Goal: Transaction & Acquisition: Book appointment/travel/reservation

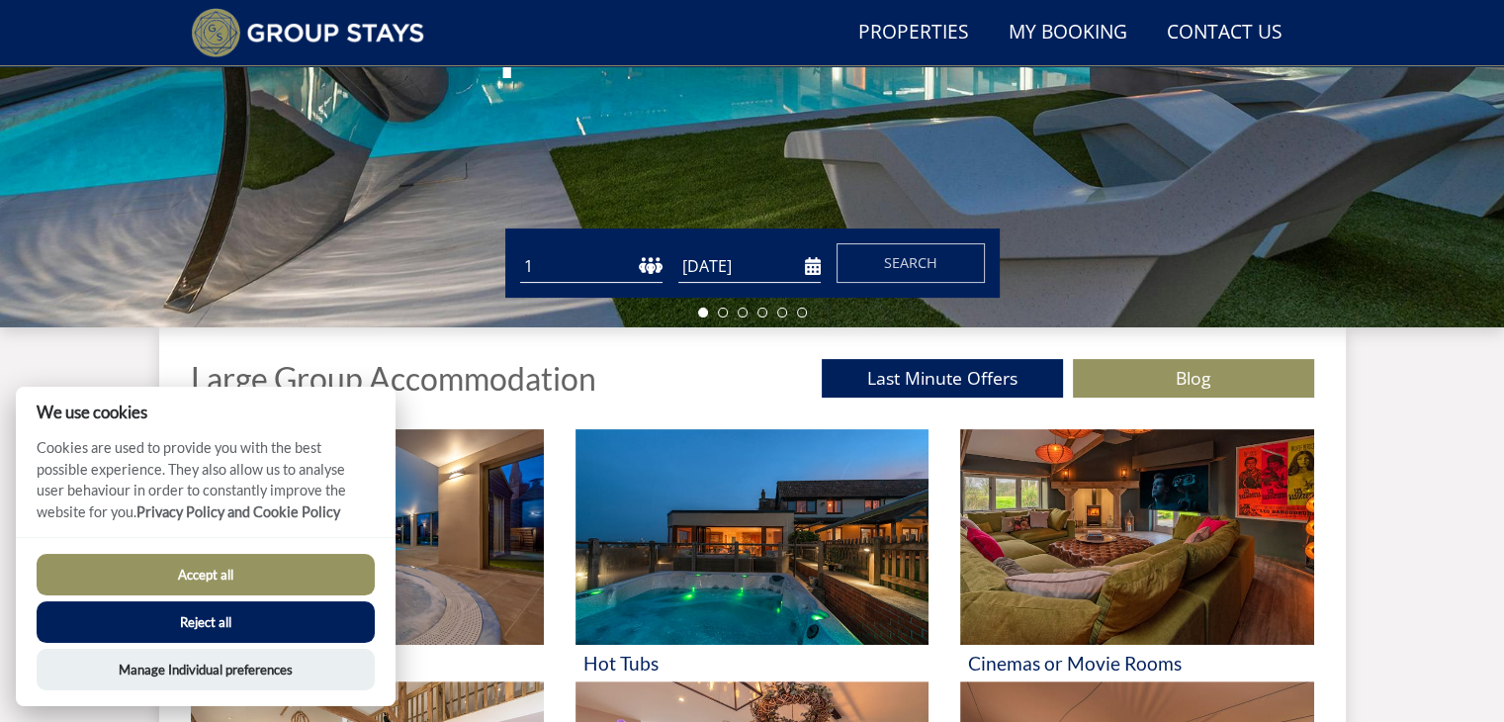
scroll to position [511, 0]
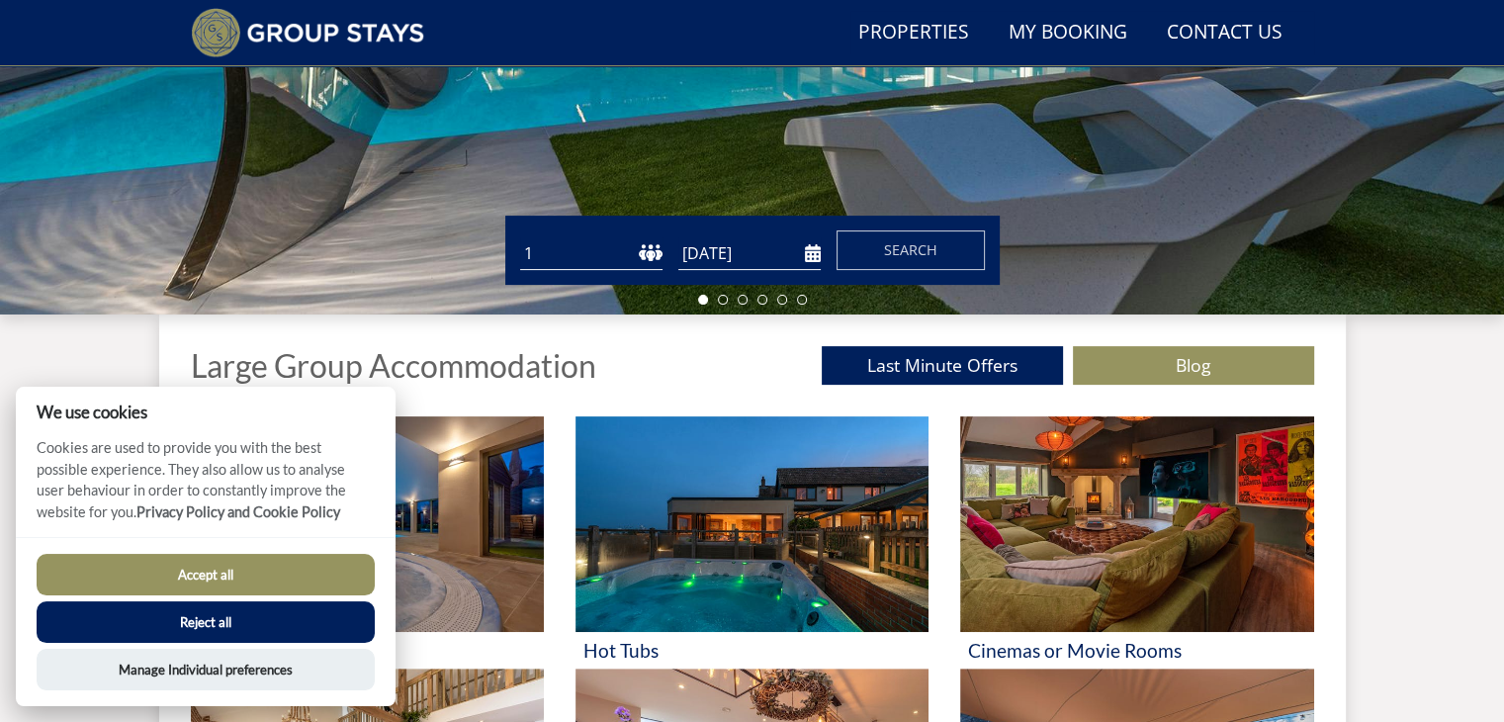
click at [141, 589] on button "Accept all" at bounding box center [206, 575] width 338 height 42
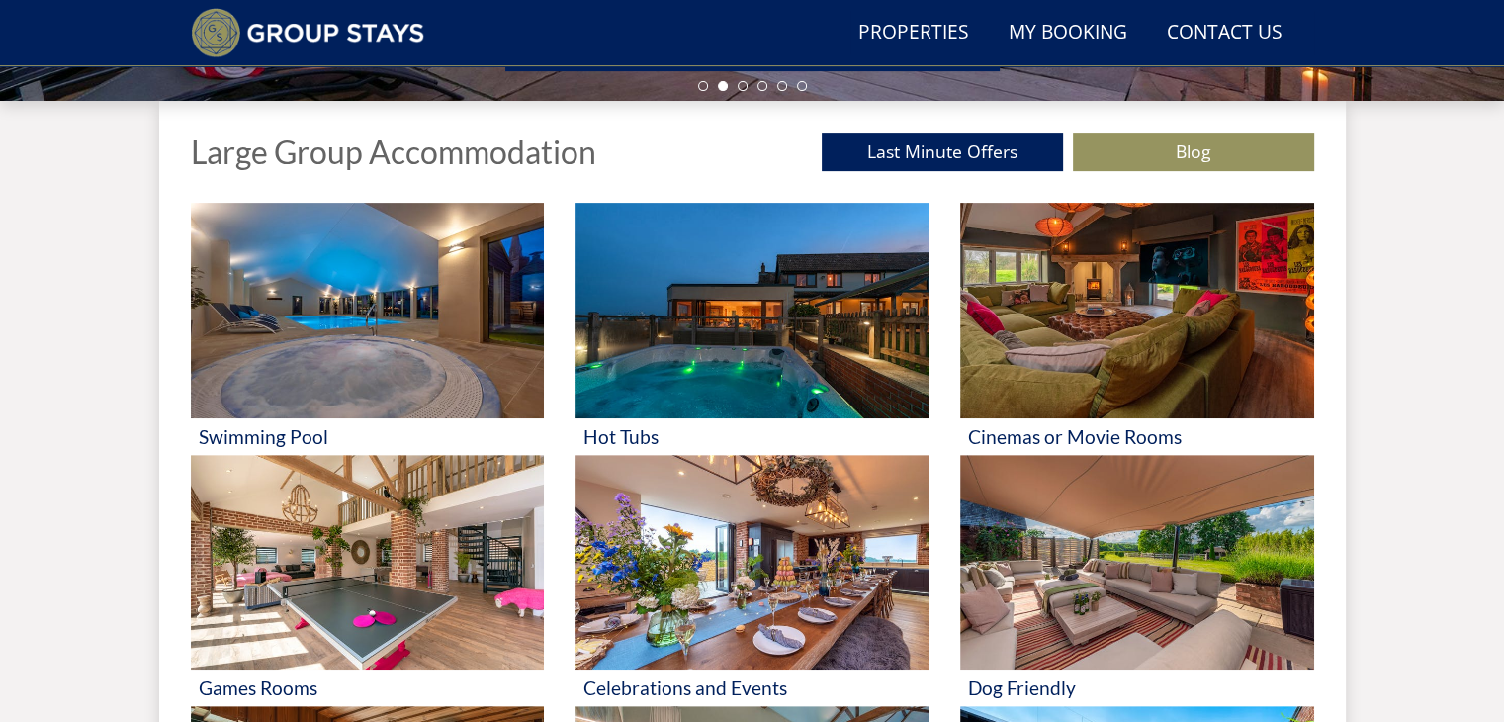
scroll to position [728, 0]
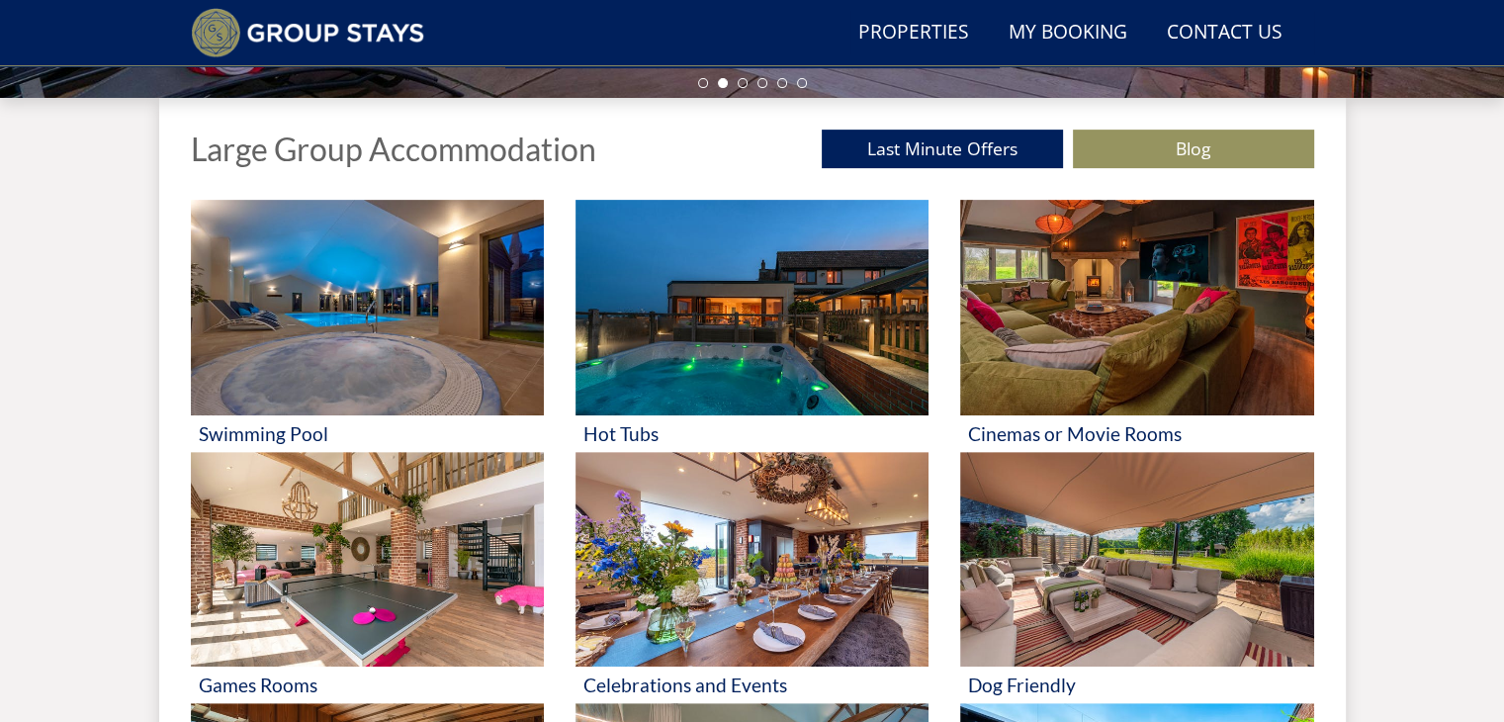
click at [689, 363] on img at bounding box center [751, 308] width 353 height 216
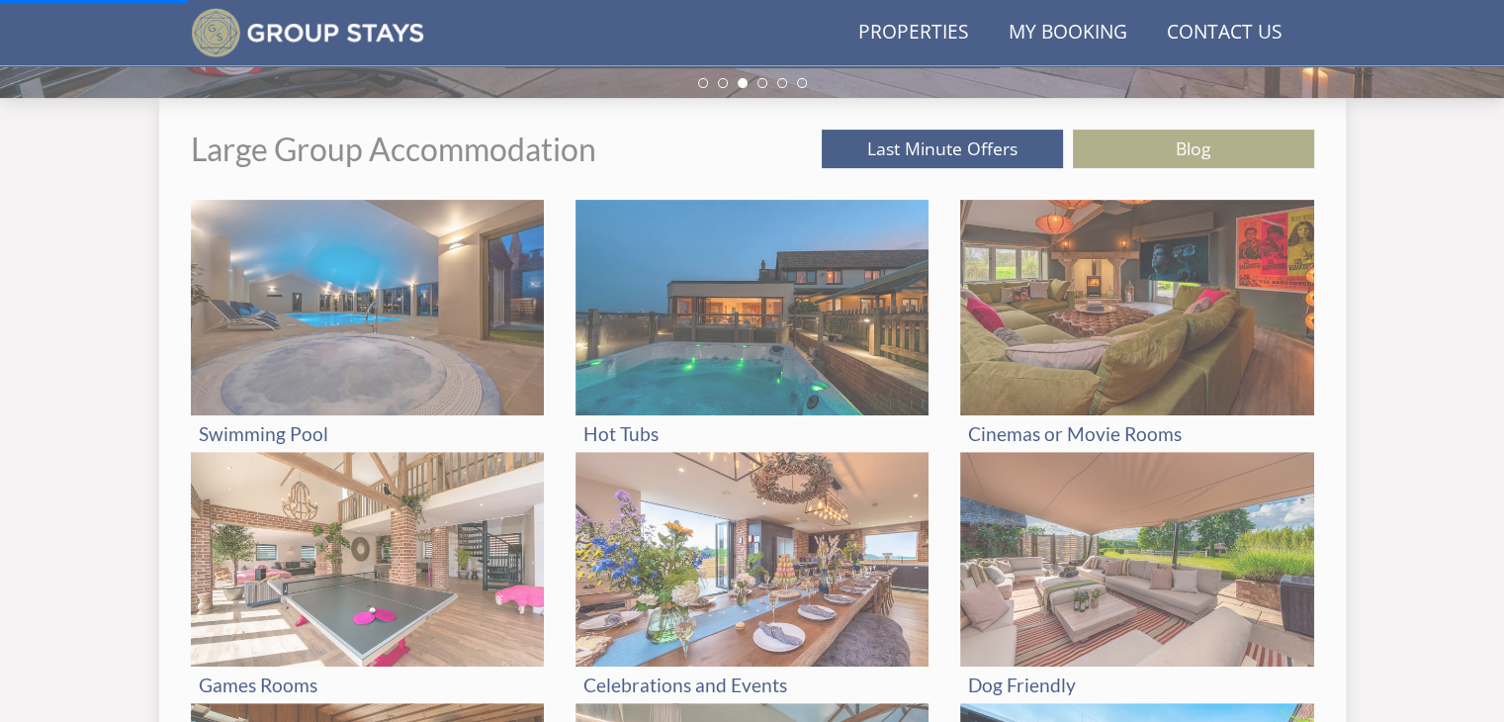
click at [799, 393] on img at bounding box center [751, 308] width 353 height 216
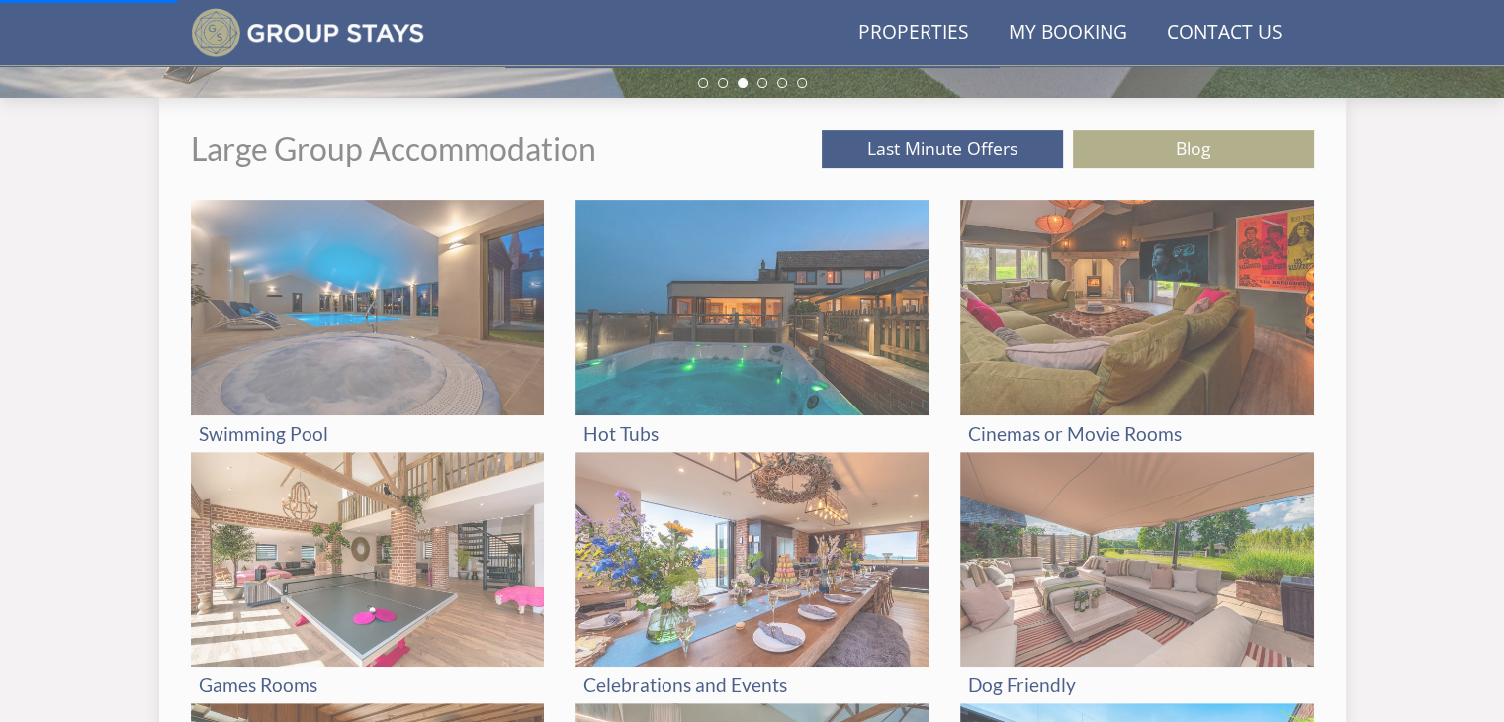
click at [803, 207] on img at bounding box center [751, 308] width 353 height 216
click at [633, 616] on img at bounding box center [751, 560] width 353 height 216
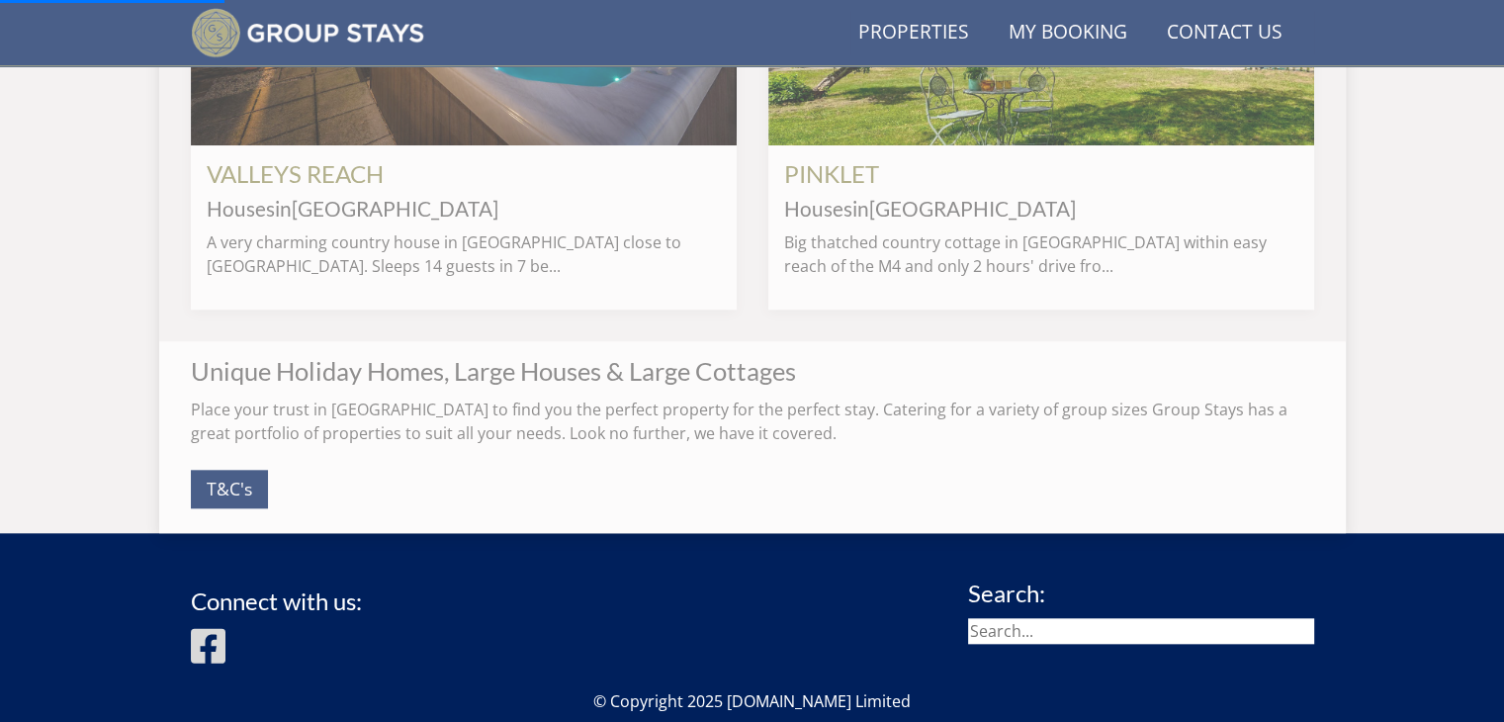
click at [643, 515] on p "T&C's" at bounding box center [752, 489] width 1123 height 56
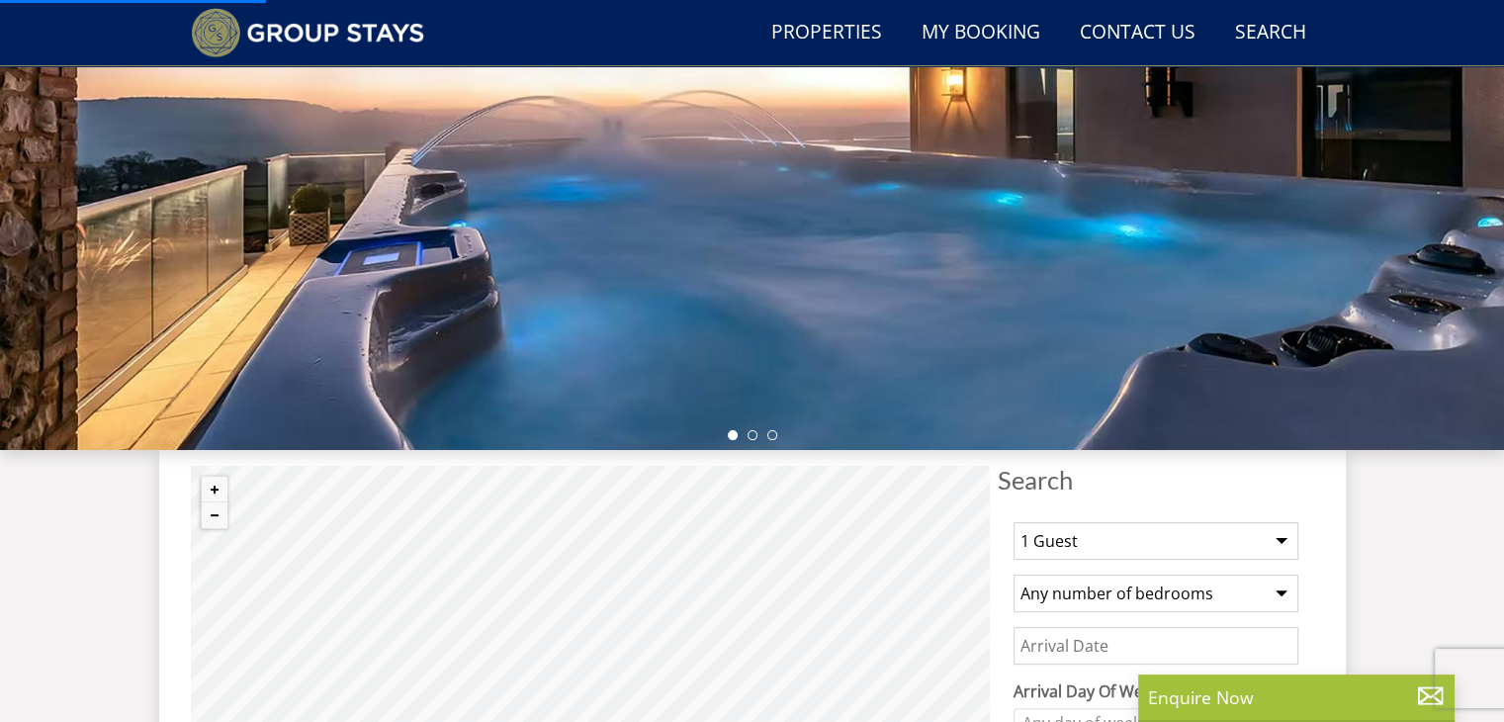
scroll to position [392, 0]
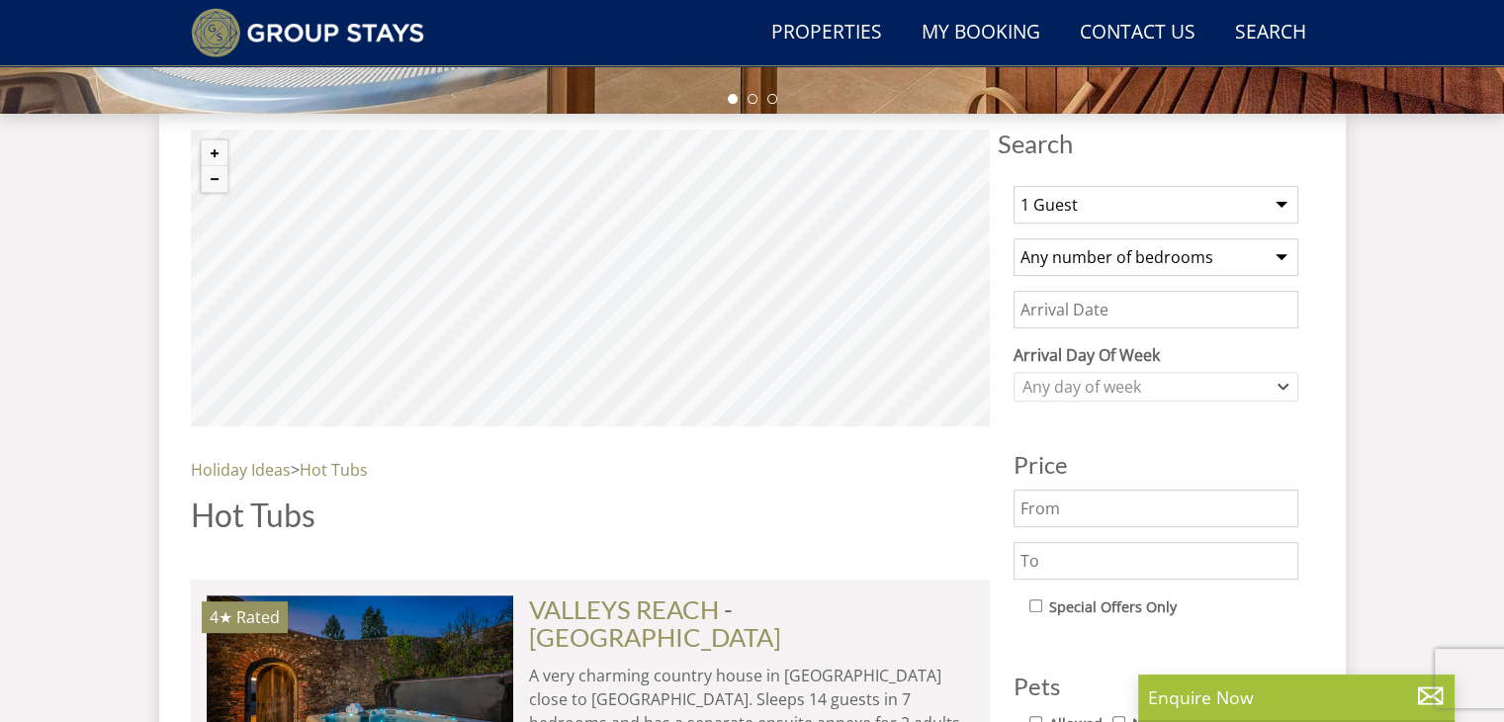
scroll to position [720, 0]
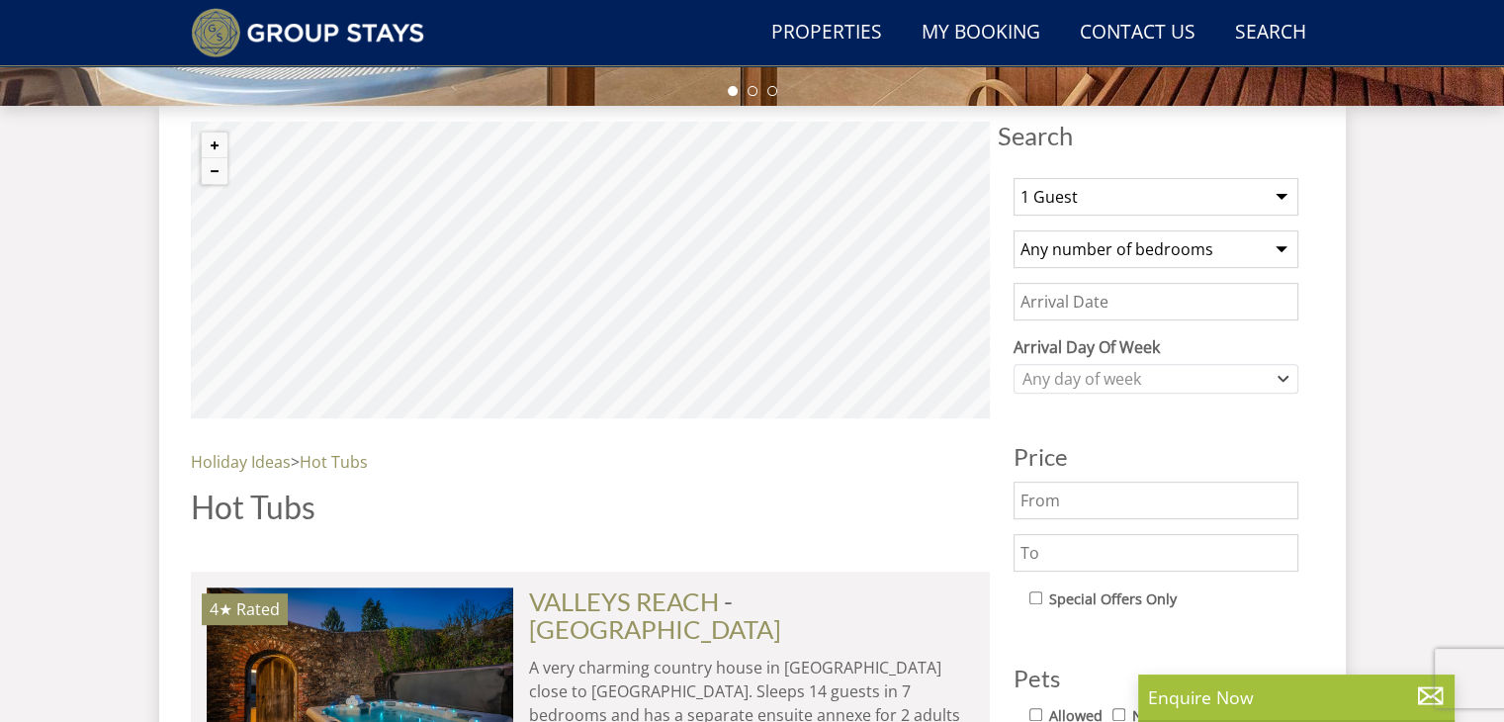
click at [1278, 223] on div "1 Guest 2 Guests 3 Guests 4 Guests 5 Guests 6 Guests 7 Guests 8 Guests 9 Guests…" at bounding box center [1156, 618] width 316 height 912
click at [1278, 201] on select "1 Guest 2 Guests 3 Guests 4 Guests 5 Guests 6 Guests 7 Guests 8 Guests 9 Guests…" at bounding box center [1155, 197] width 285 height 38
select select "13"
click at [1013, 178] on select "1 Guest 2 Guests 3 Guests 4 Guests 5 Guests 6 Guests 7 Guests 8 Guests 9 Guests…" at bounding box center [1155, 197] width 285 height 38
click at [1163, 306] on input "Date" at bounding box center [1155, 302] width 285 height 38
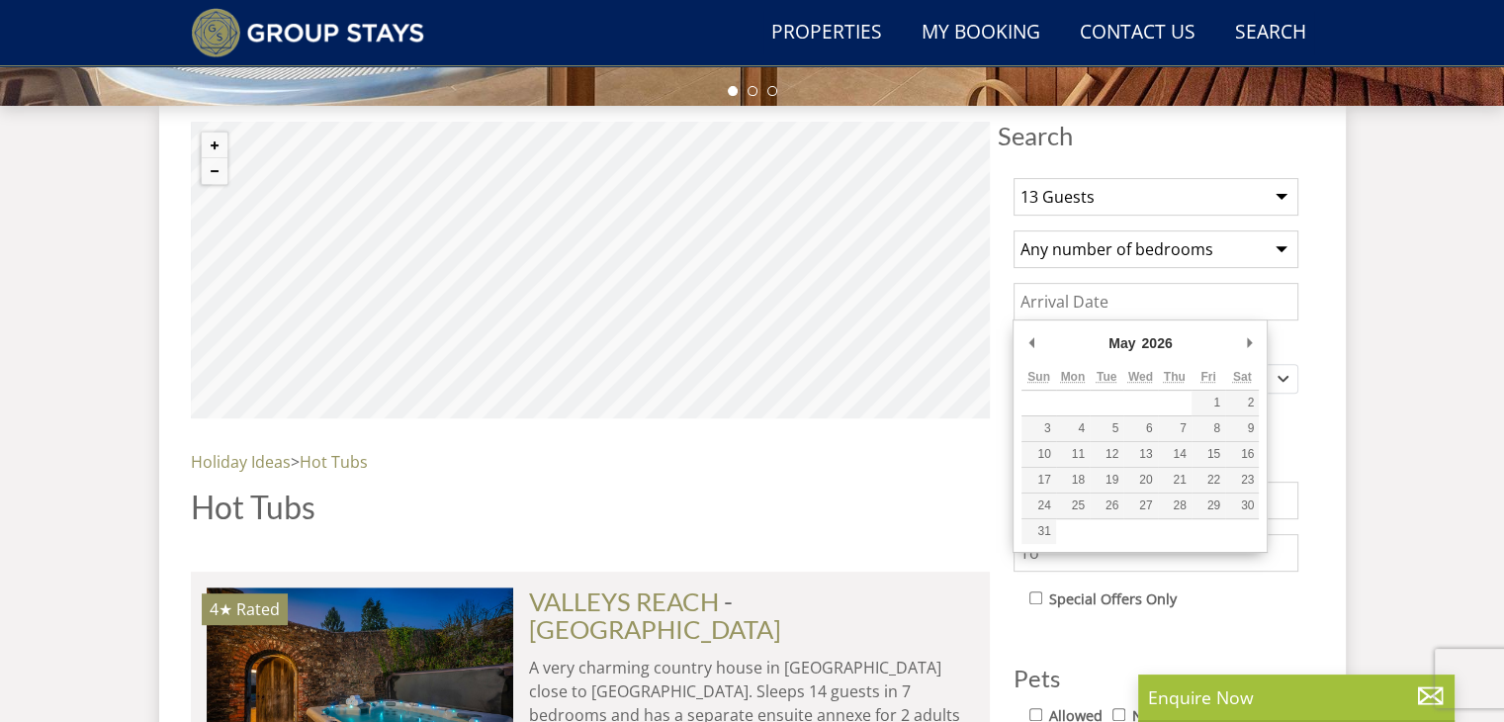
type input "[DATE]"
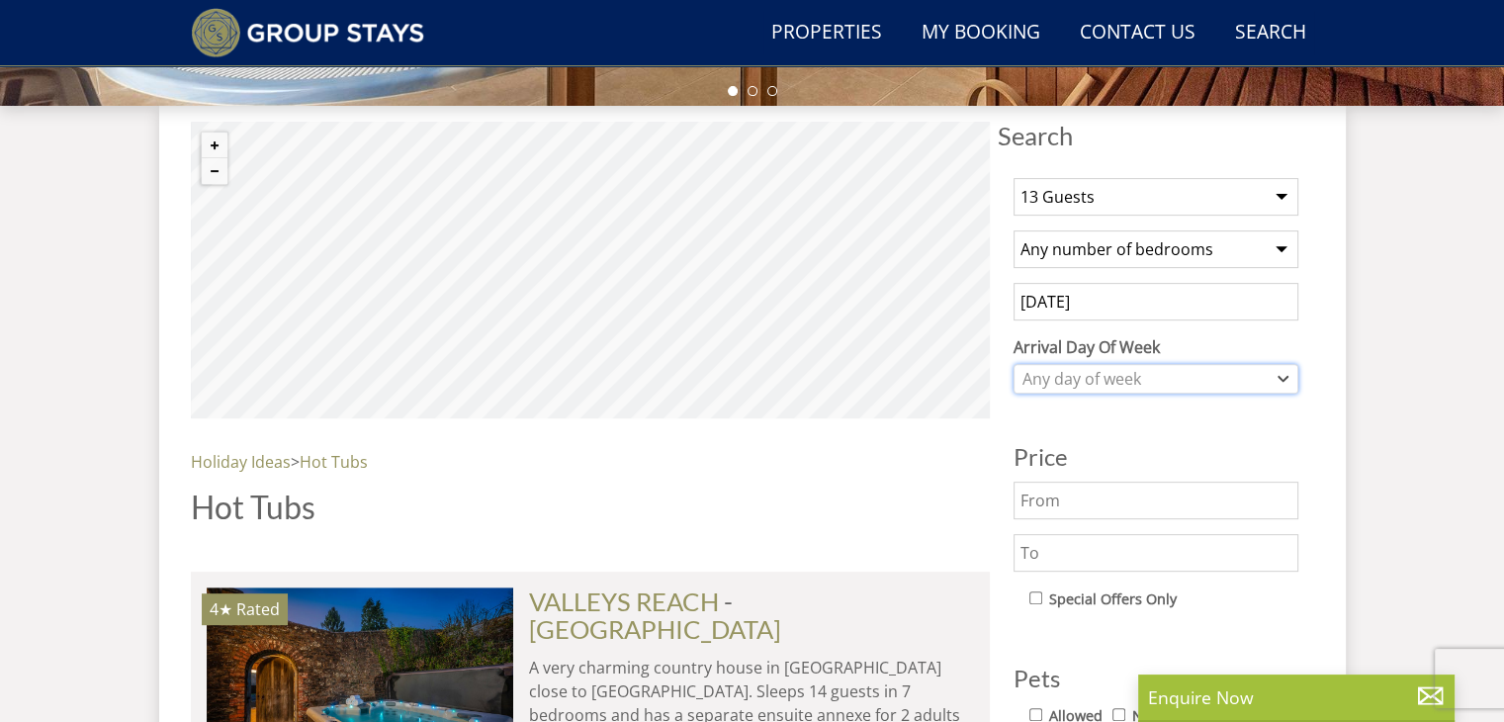
click at [1213, 374] on div "Any day of week" at bounding box center [1145, 379] width 256 height 22
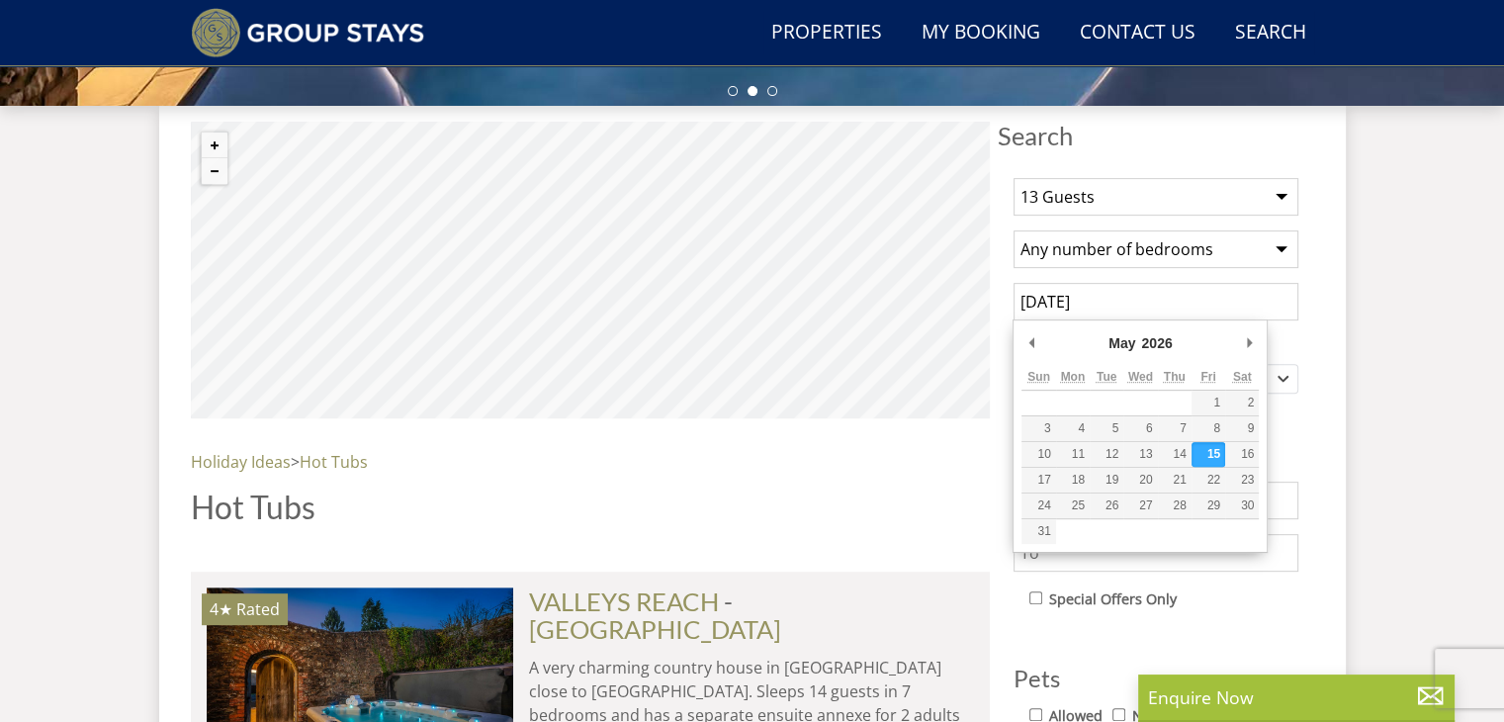
click at [1293, 310] on input "[DATE]" at bounding box center [1155, 302] width 285 height 38
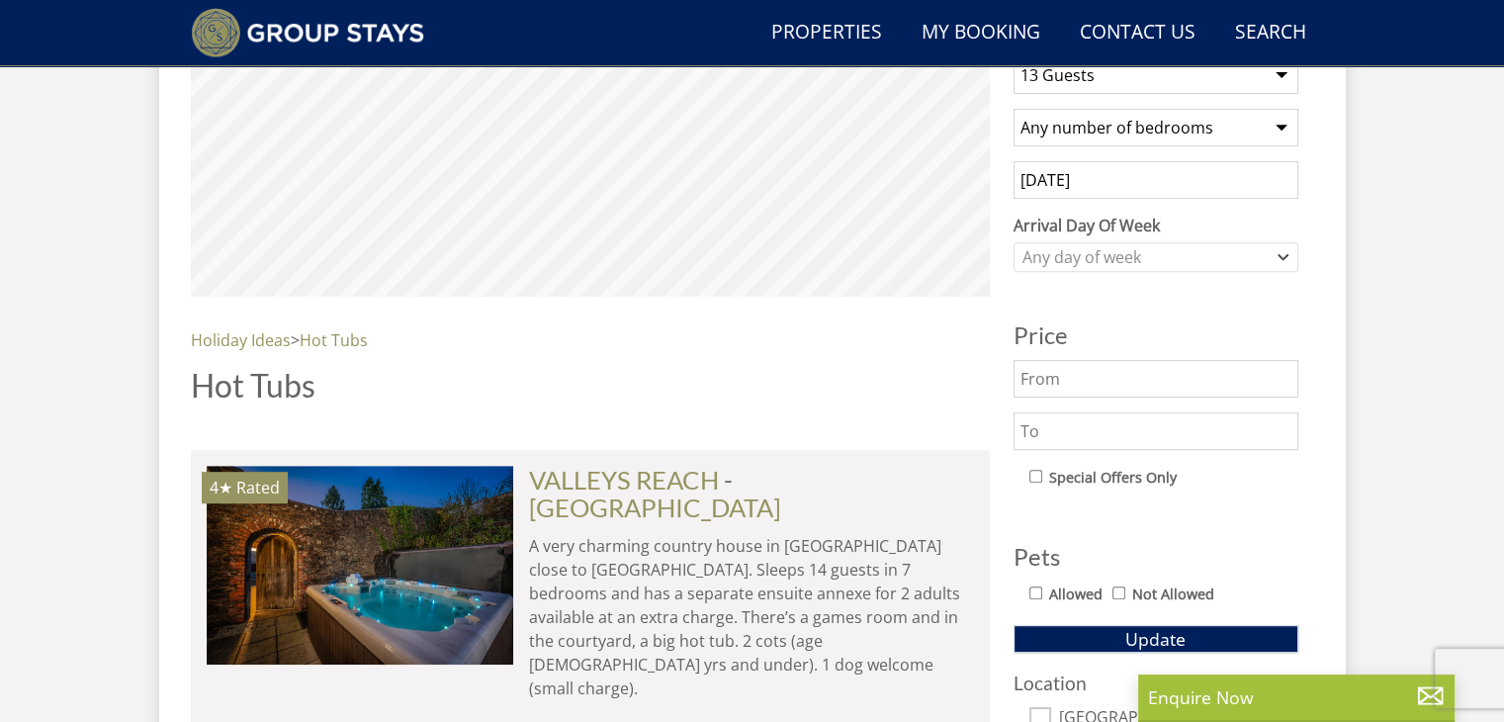
scroll to position [842, 0]
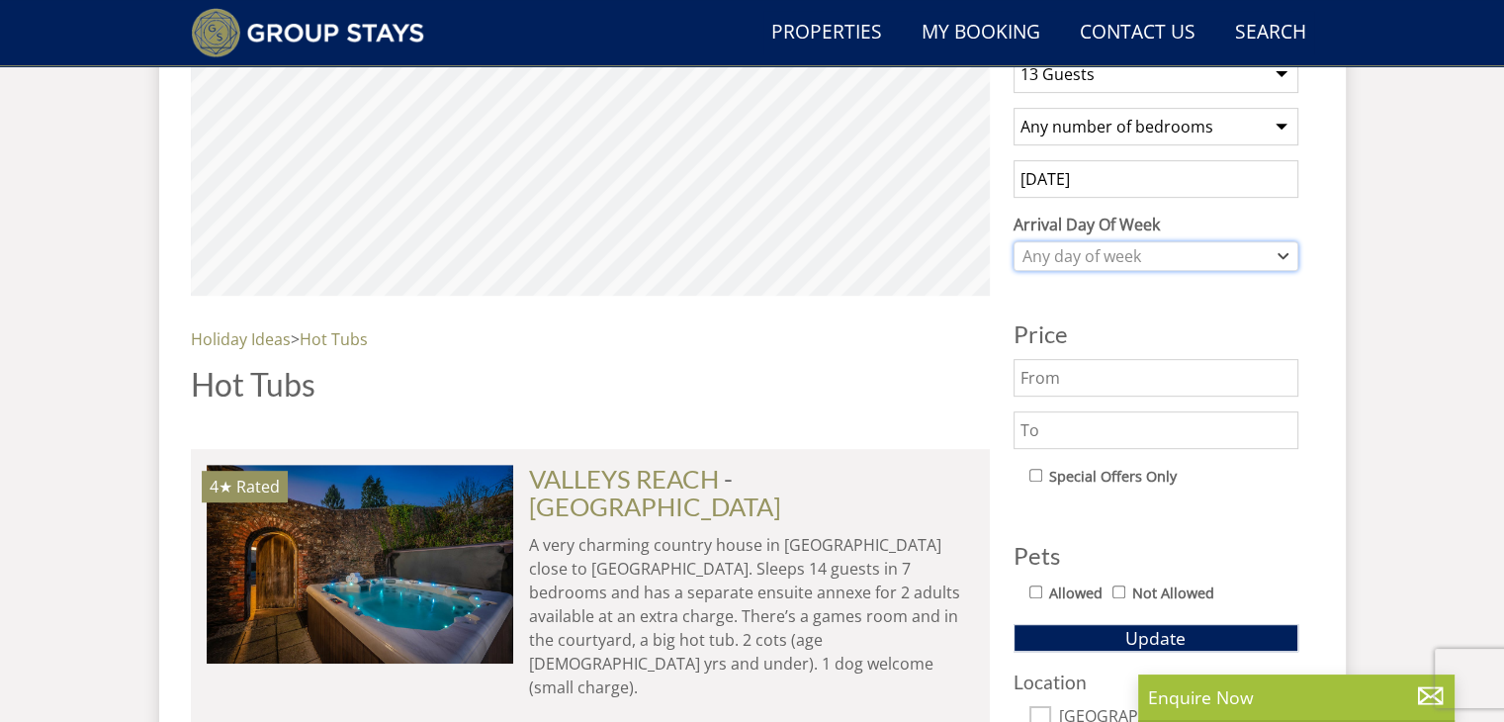
click at [1218, 265] on div "Any day of week" at bounding box center [1145, 256] width 256 height 22
click at [1120, 420] on div "[DATE]" at bounding box center [1154, 421] width 283 height 34
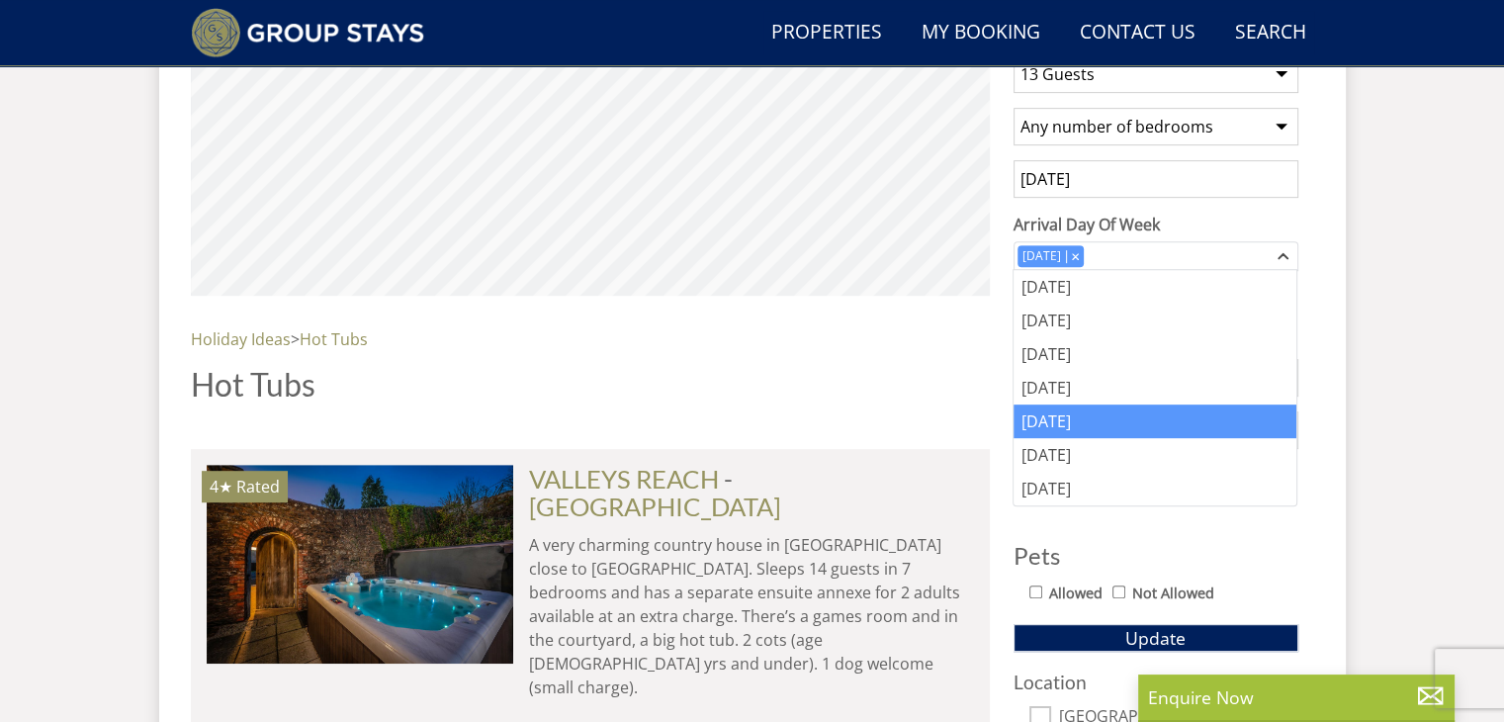
click at [1299, 404] on div "1 Guest 2 Guests 3 Guests 4 Guests 5 Guests 6 Guests 7 Guests 8 Guests 9 Guests…" at bounding box center [1156, 496] width 316 height 912
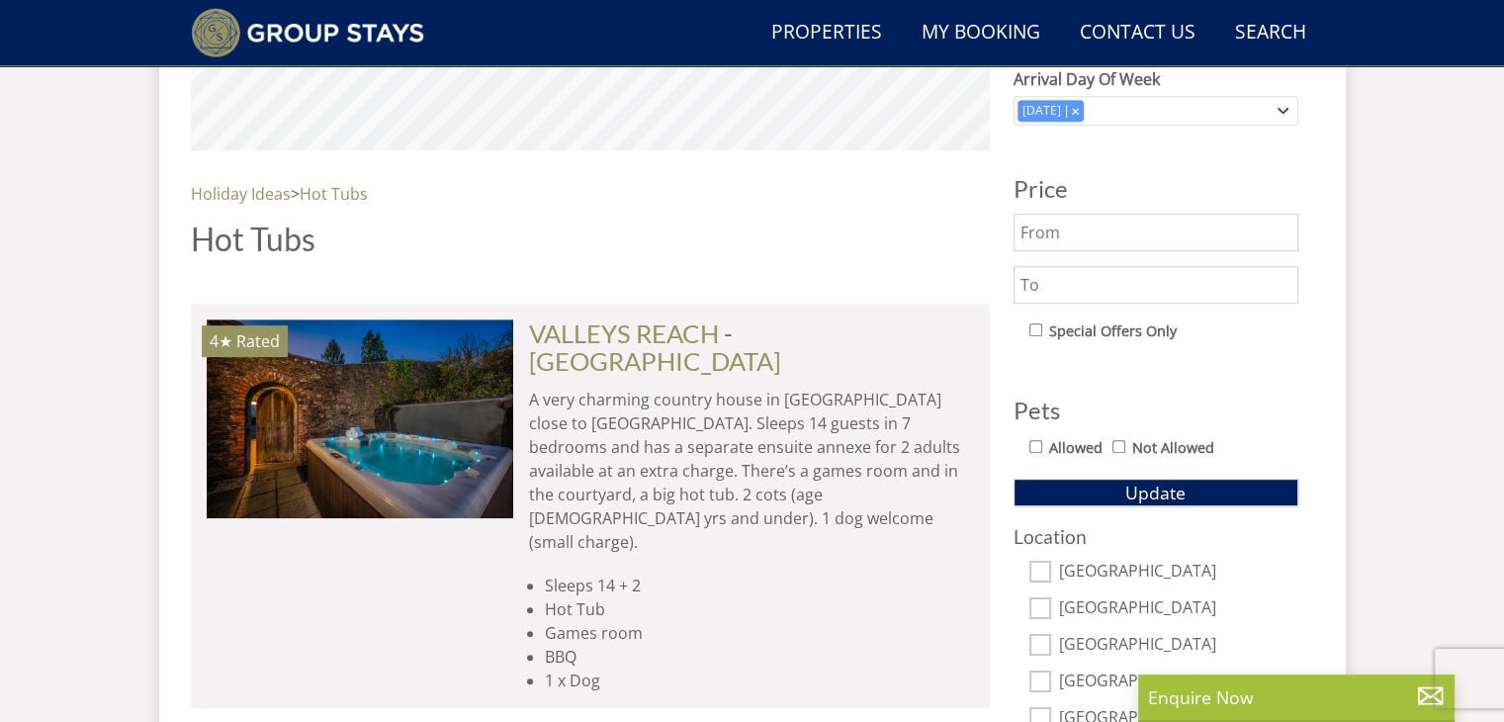
scroll to position [989, 0]
click at [1192, 480] on button "Update" at bounding box center [1155, 492] width 285 height 28
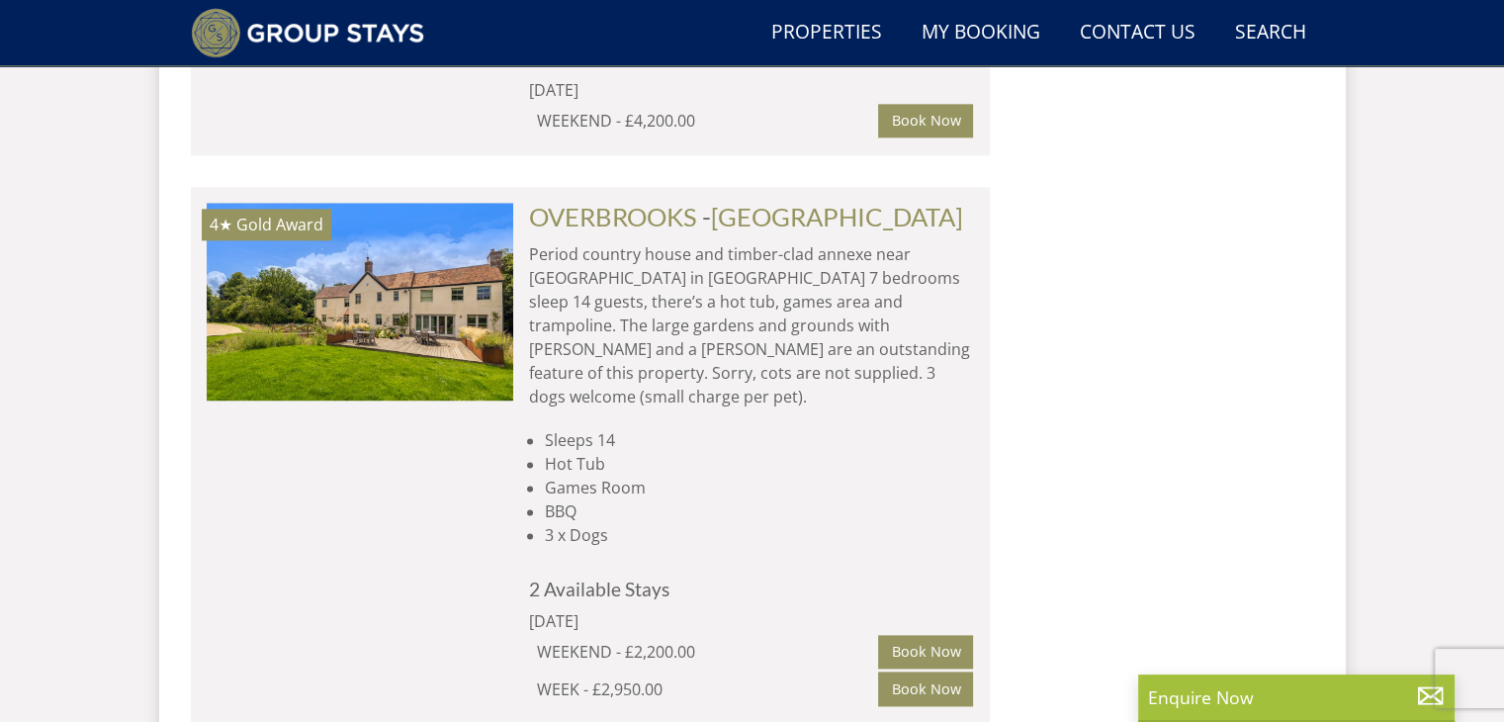
scroll to position [2517, 0]
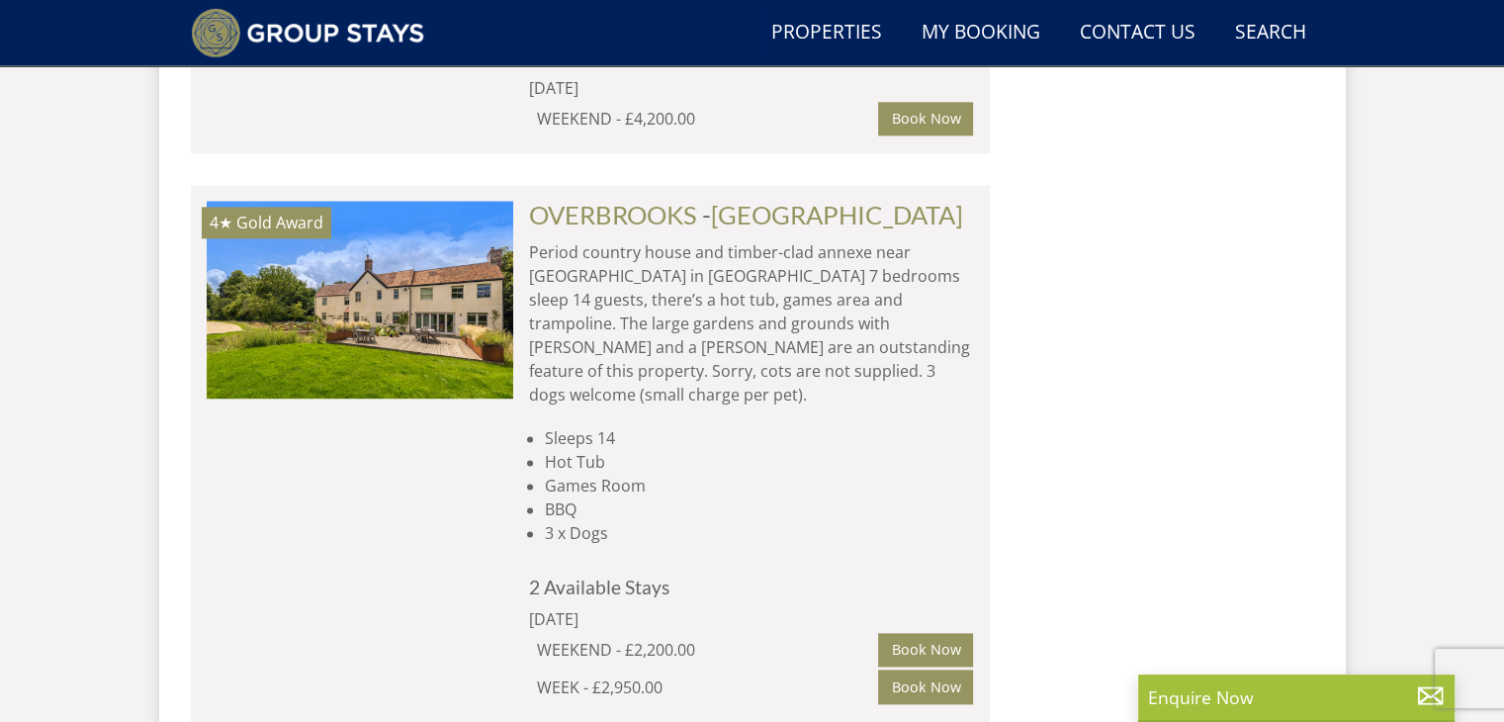
click at [363, 251] on img at bounding box center [360, 300] width 307 height 198
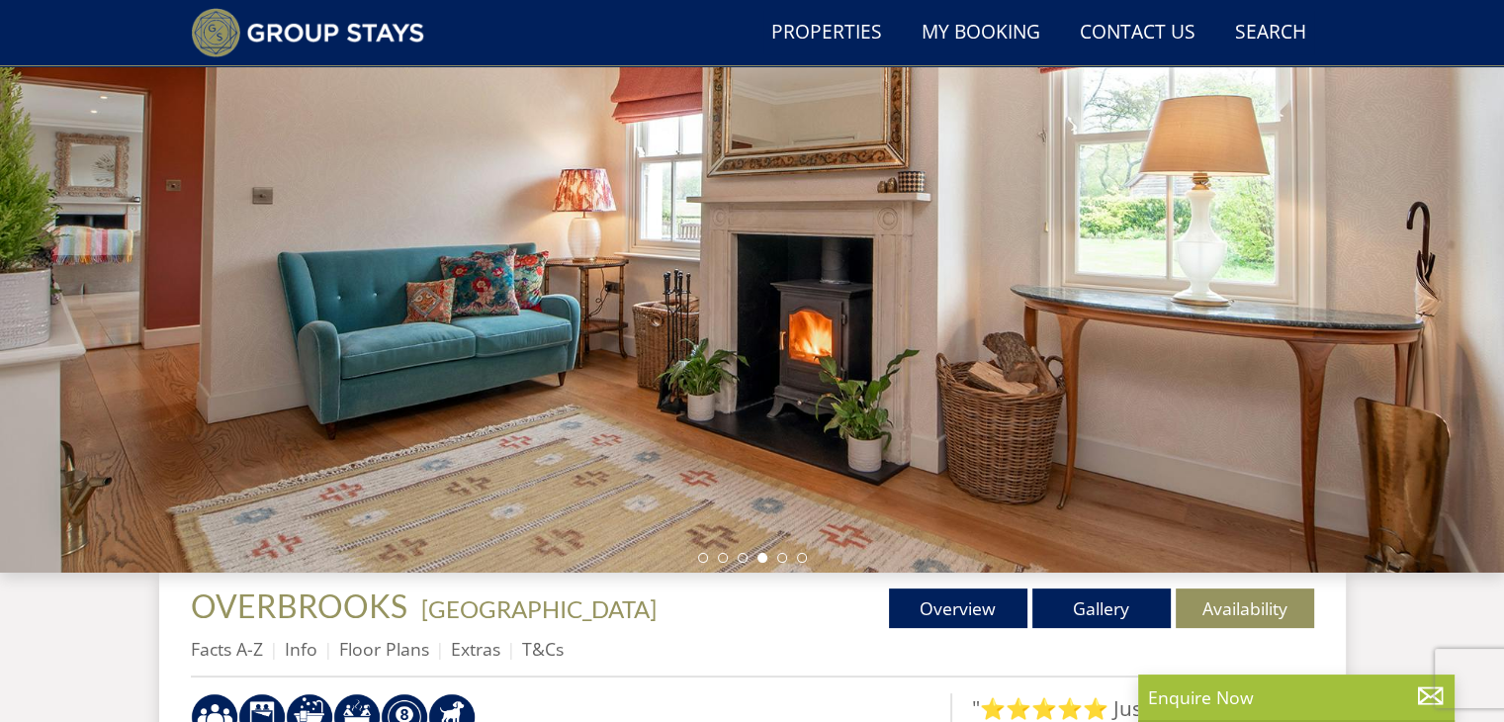
scroll to position [254, 0]
click at [787, 556] on ul at bounding box center [752, 557] width 109 height 10
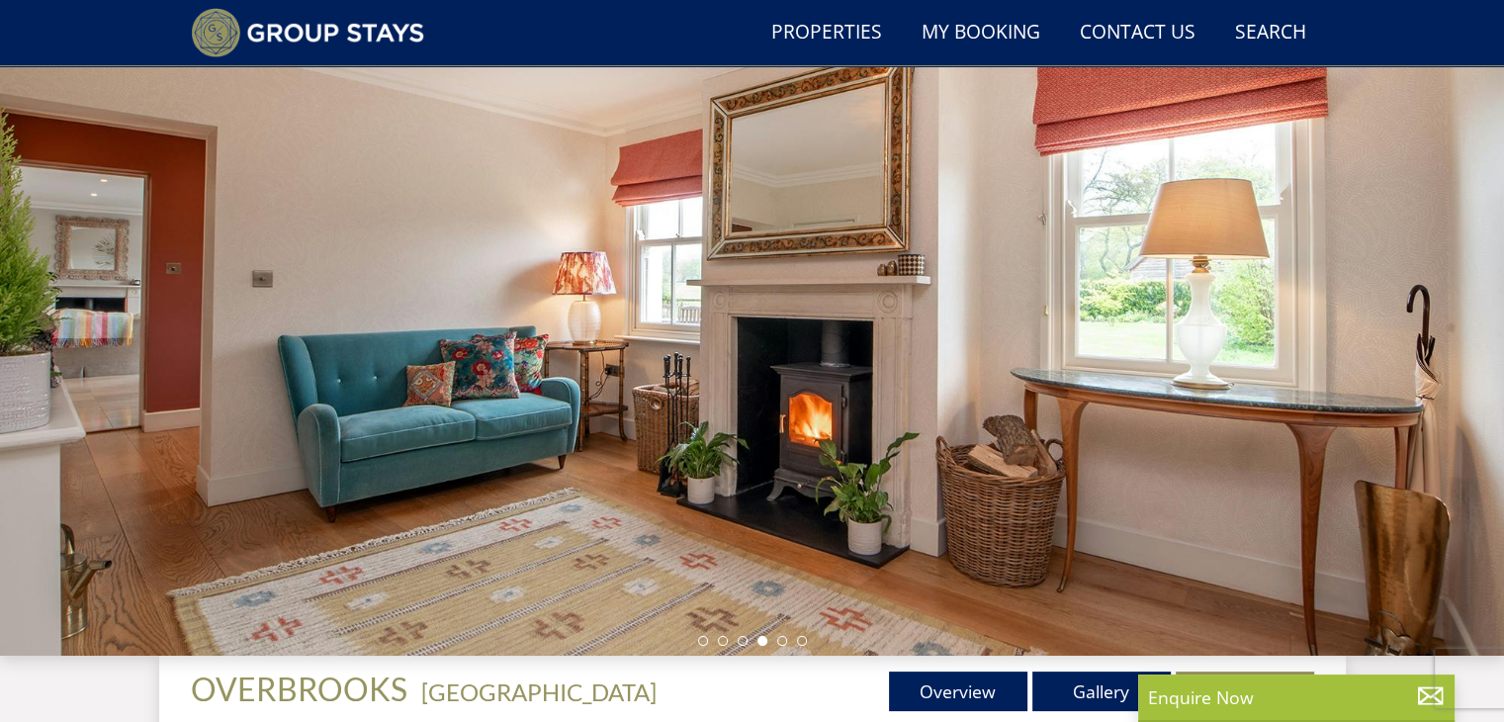
scroll to position [193, 0]
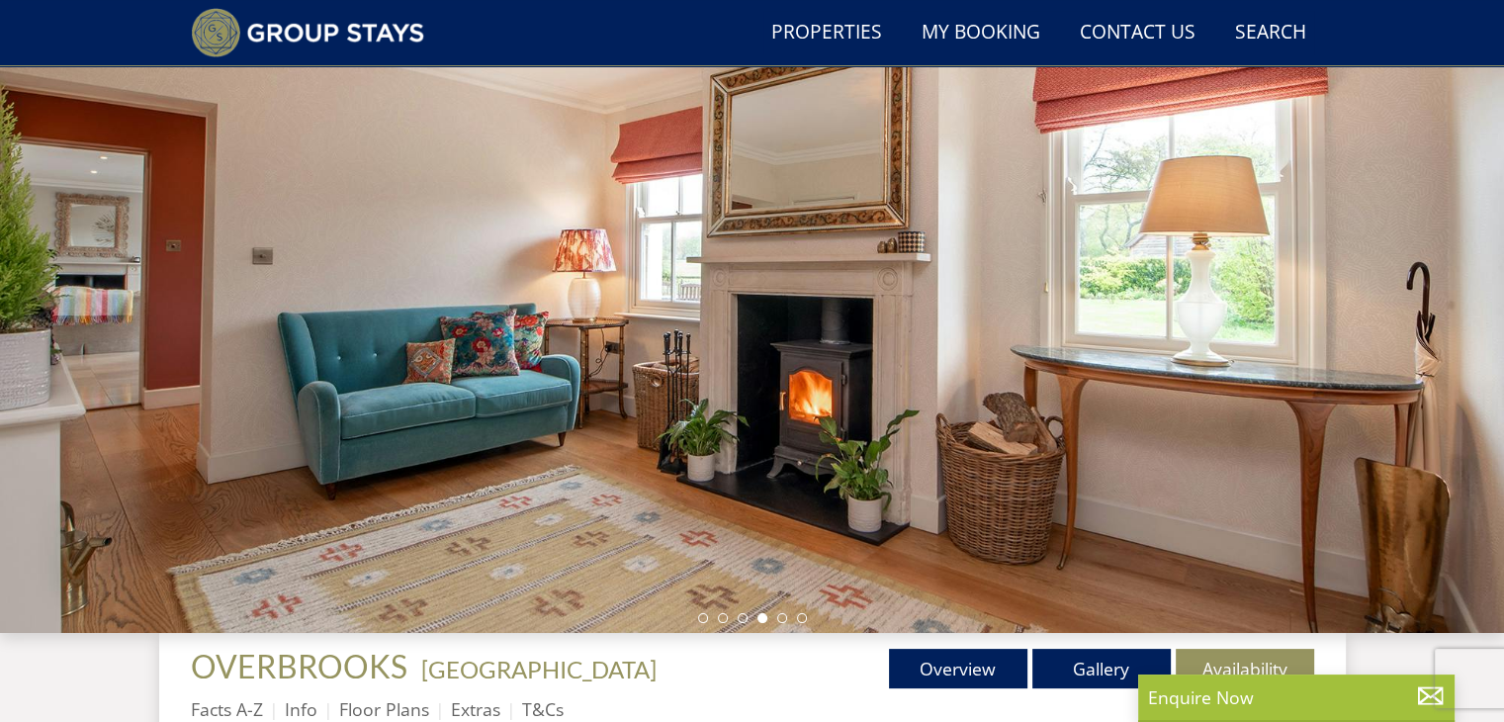
click at [777, 618] on li at bounding box center [782, 618] width 10 height 10
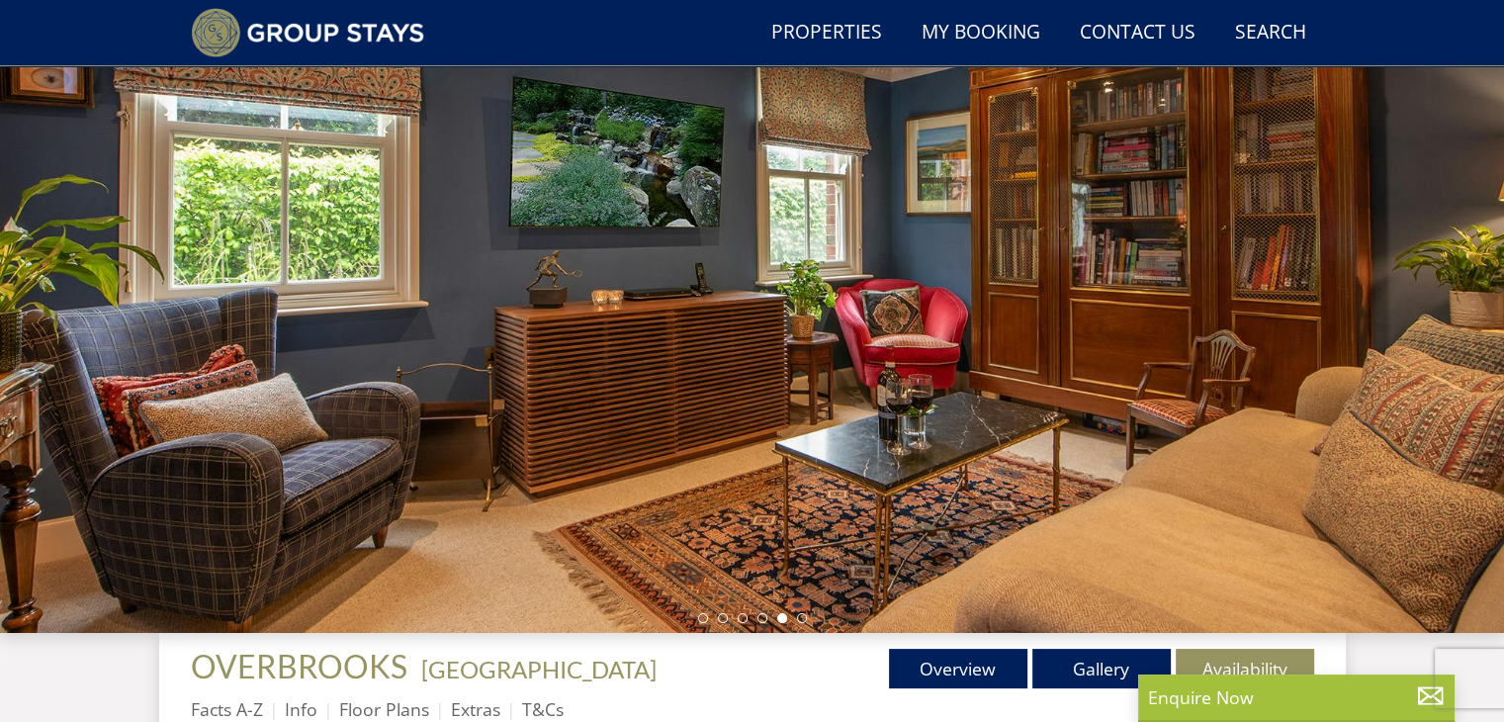
click at [1086, 692] on ul "Facts A-Z Info Floor Plans Extras T&Cs" at bounding box center [752, 714] width 1123 height 44
click at [1083, 676] on link "Gallery" at bounding box center [1101, 669] width 138 height 40
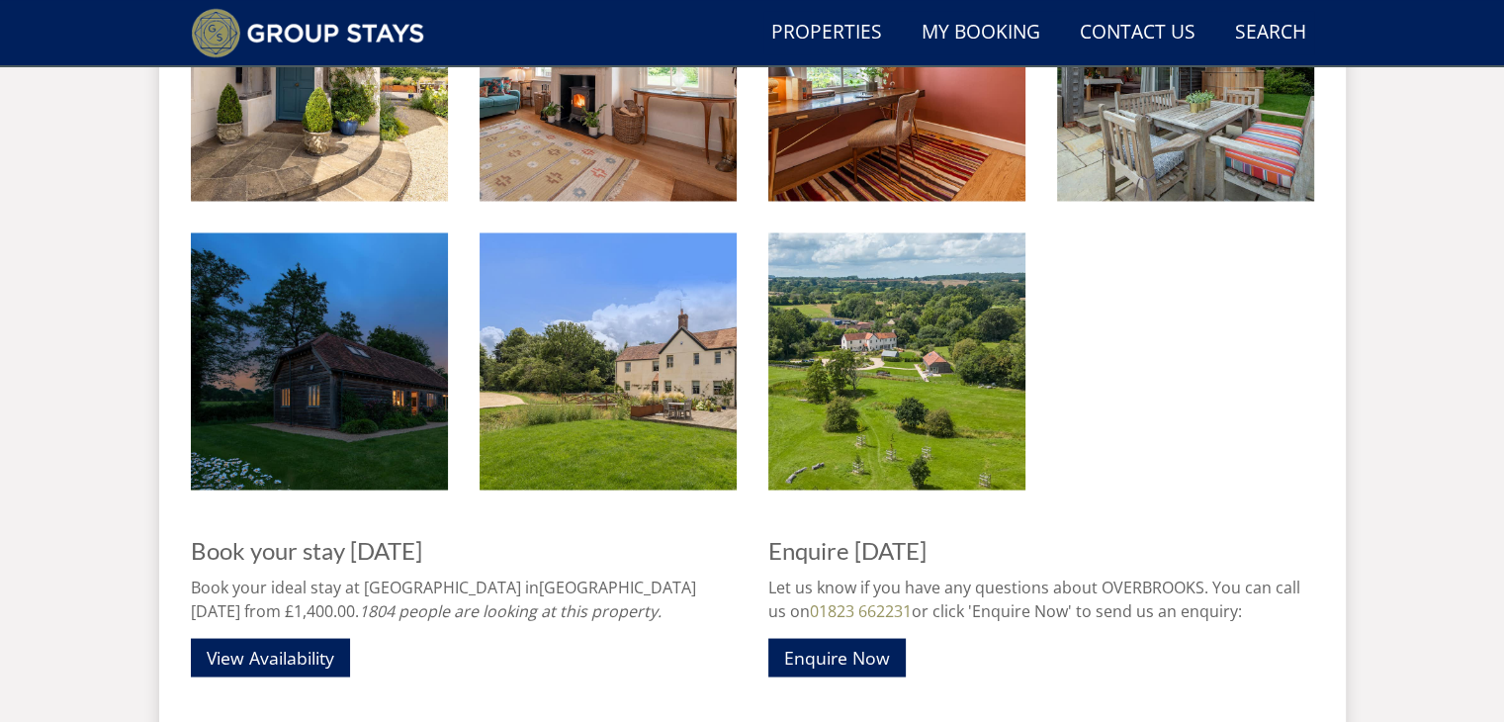
scroll to position [3603, 0]
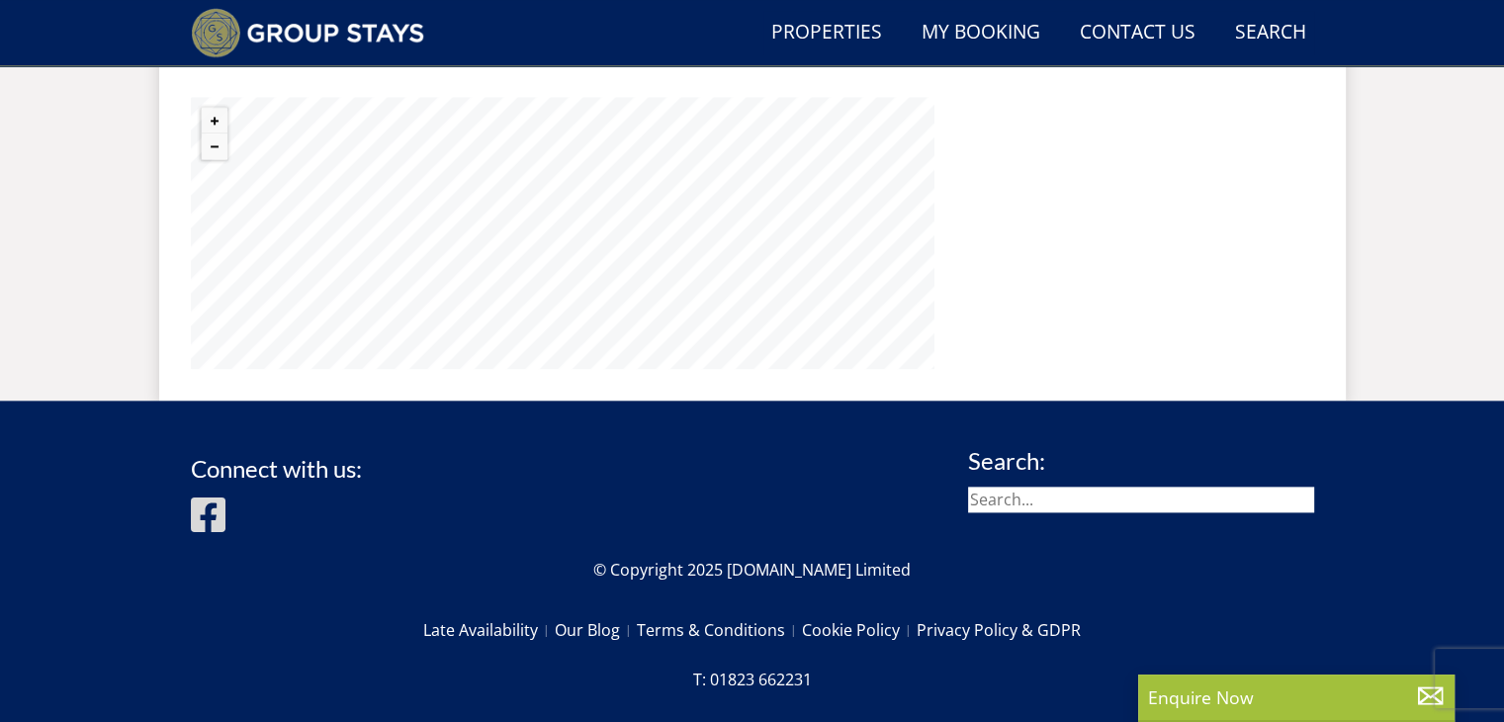
scroll to position [2380, 0]
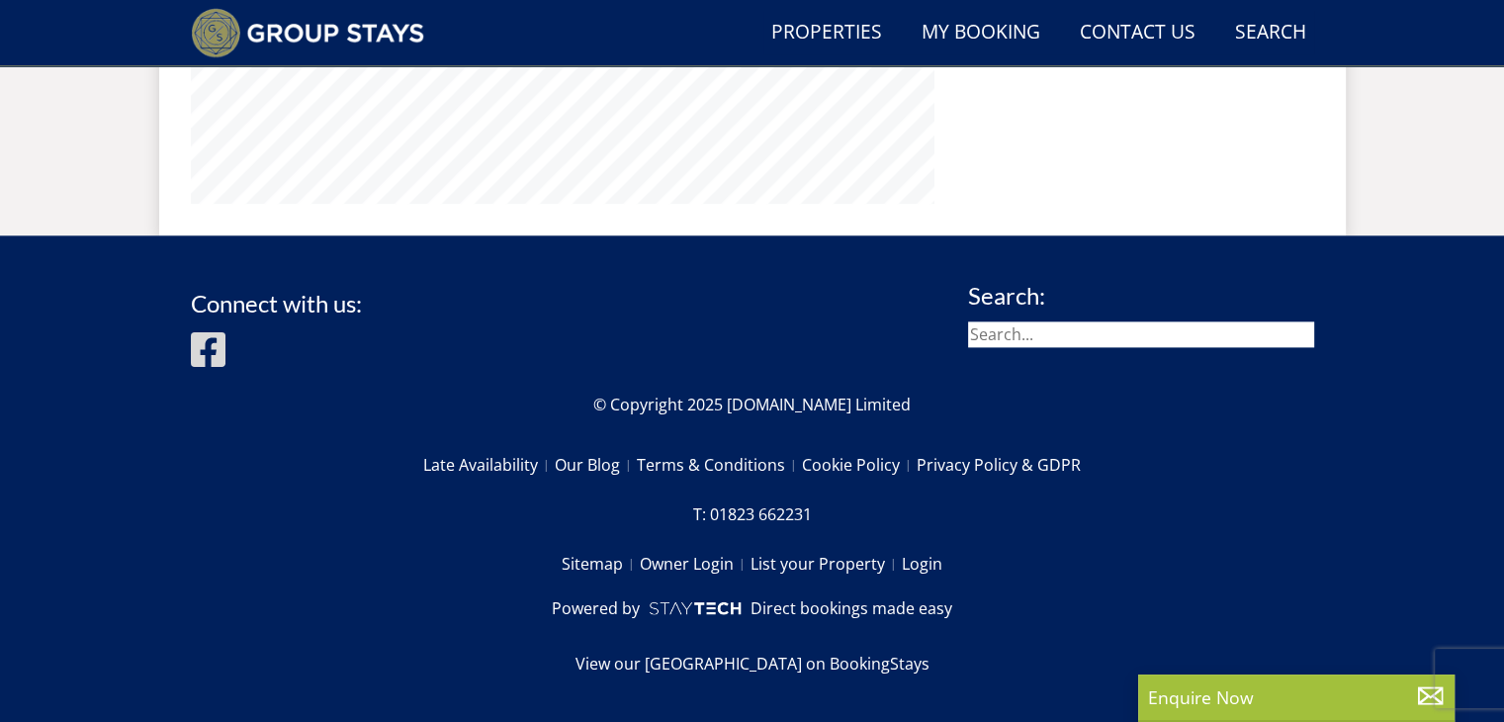
select select "13"
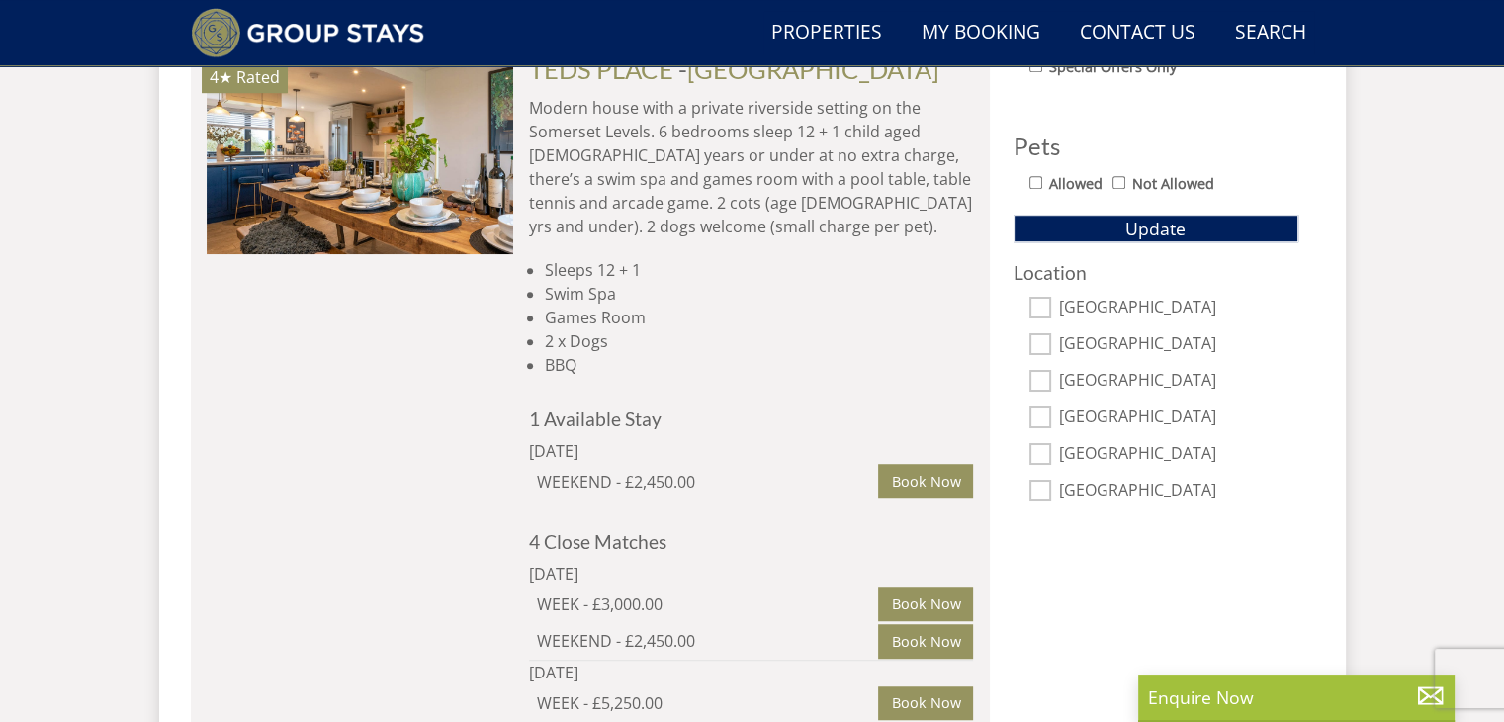
scroll to position [1173, 0]
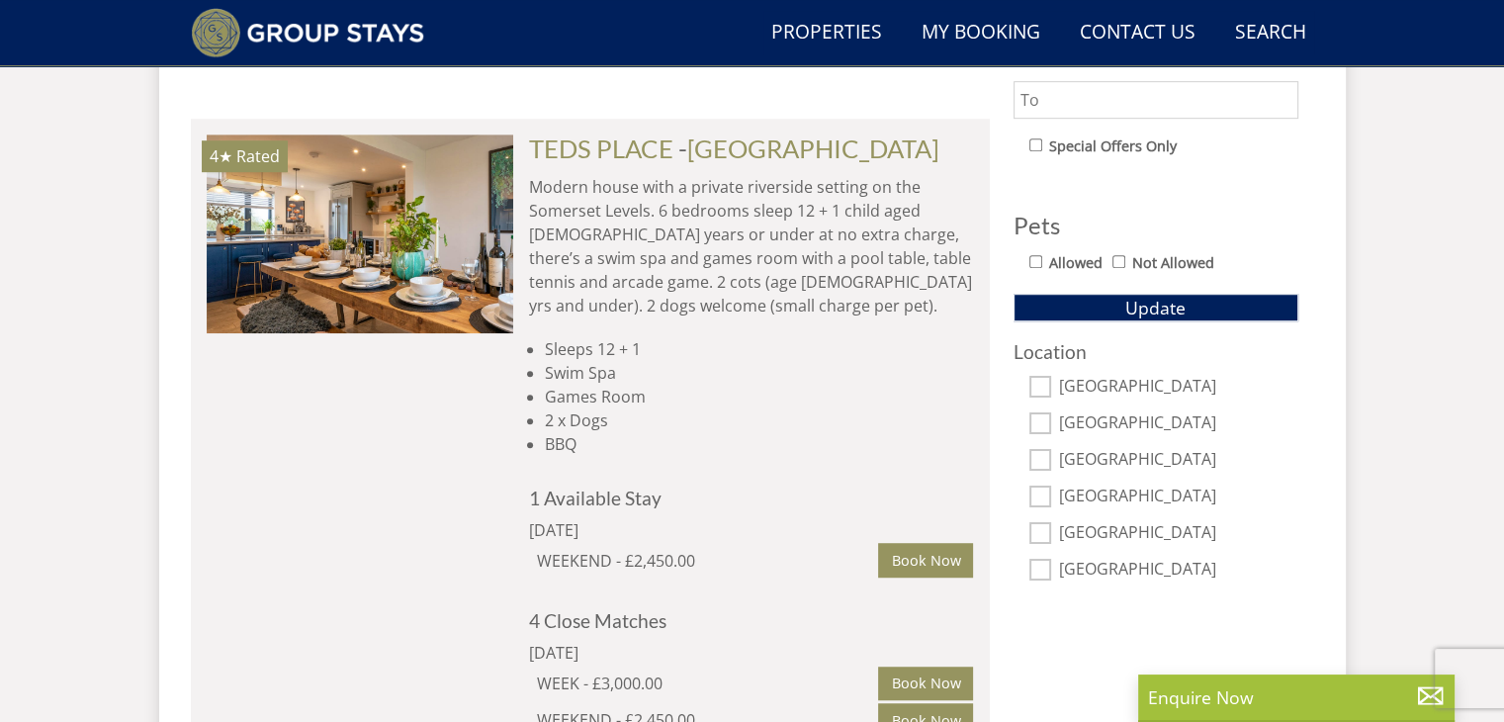
click at [446, 287] on img at bounding box center [360, 233] width 307 height 198
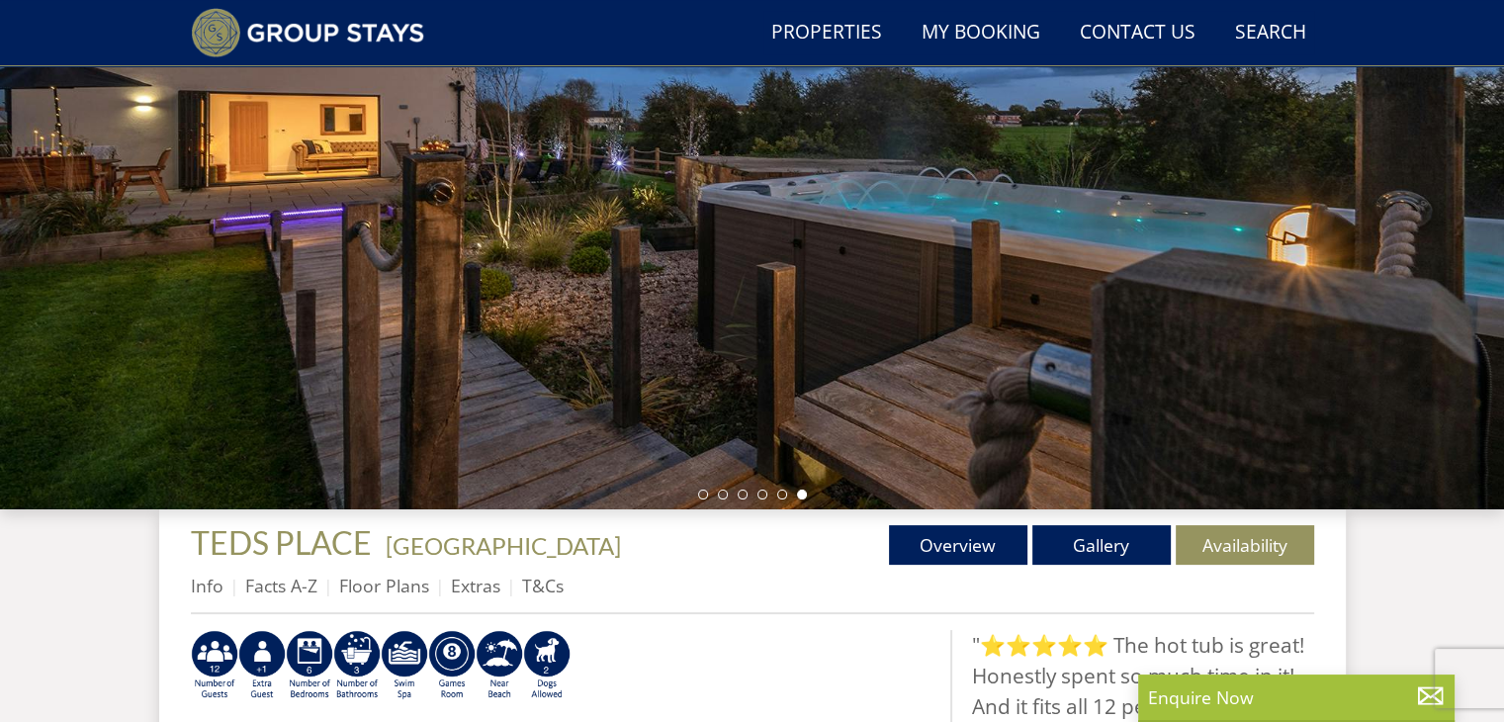
scroll to position [318, 0]
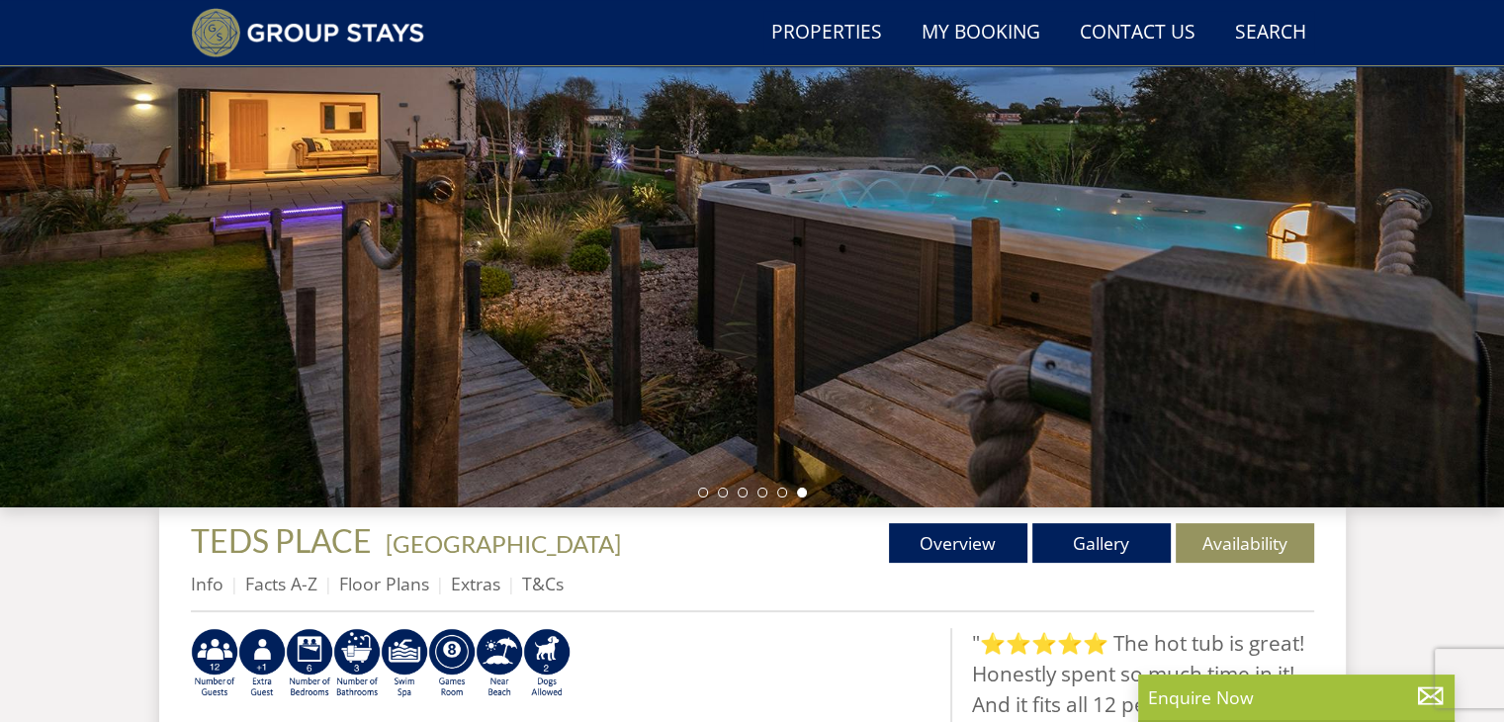
click at [1492, 379] on div at bounding box center [752, 161] width 1504 height 692
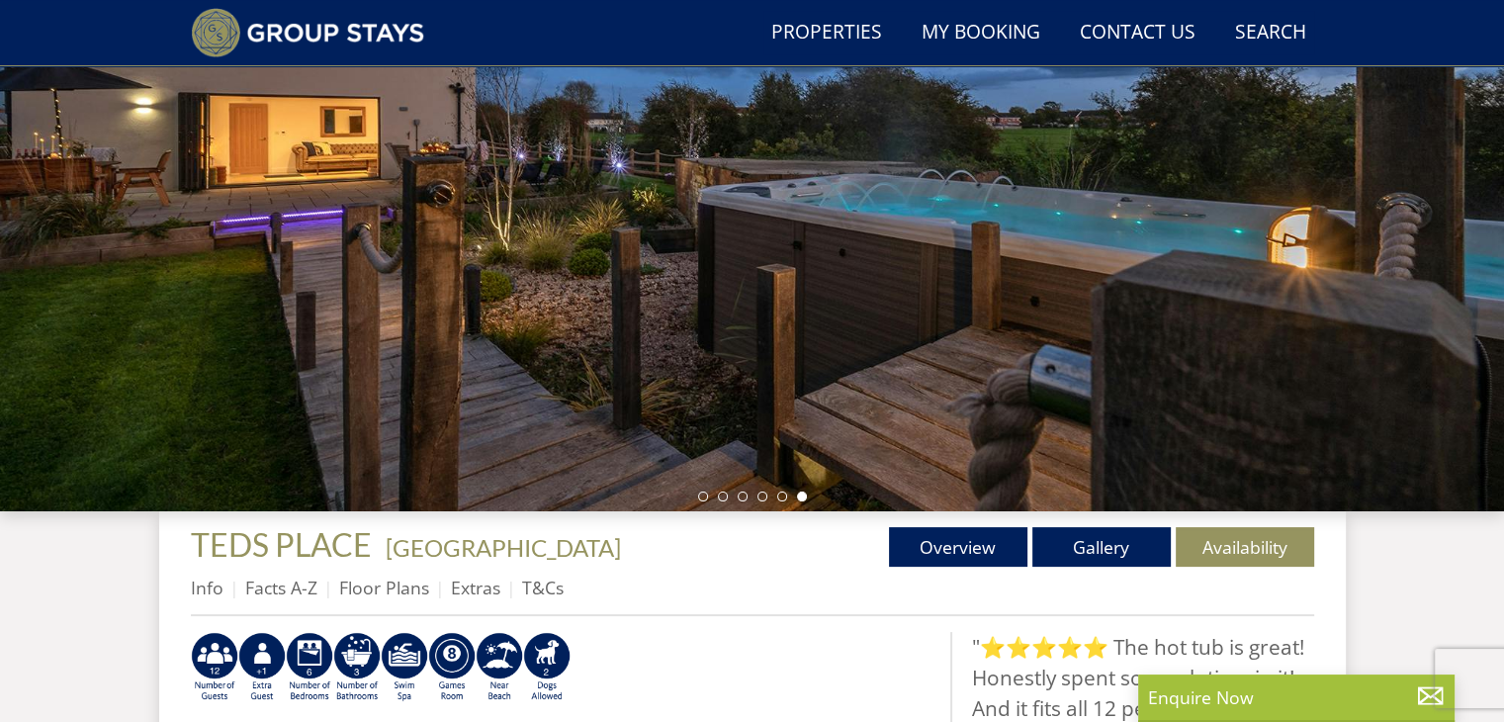
scroll to position [313, 0]
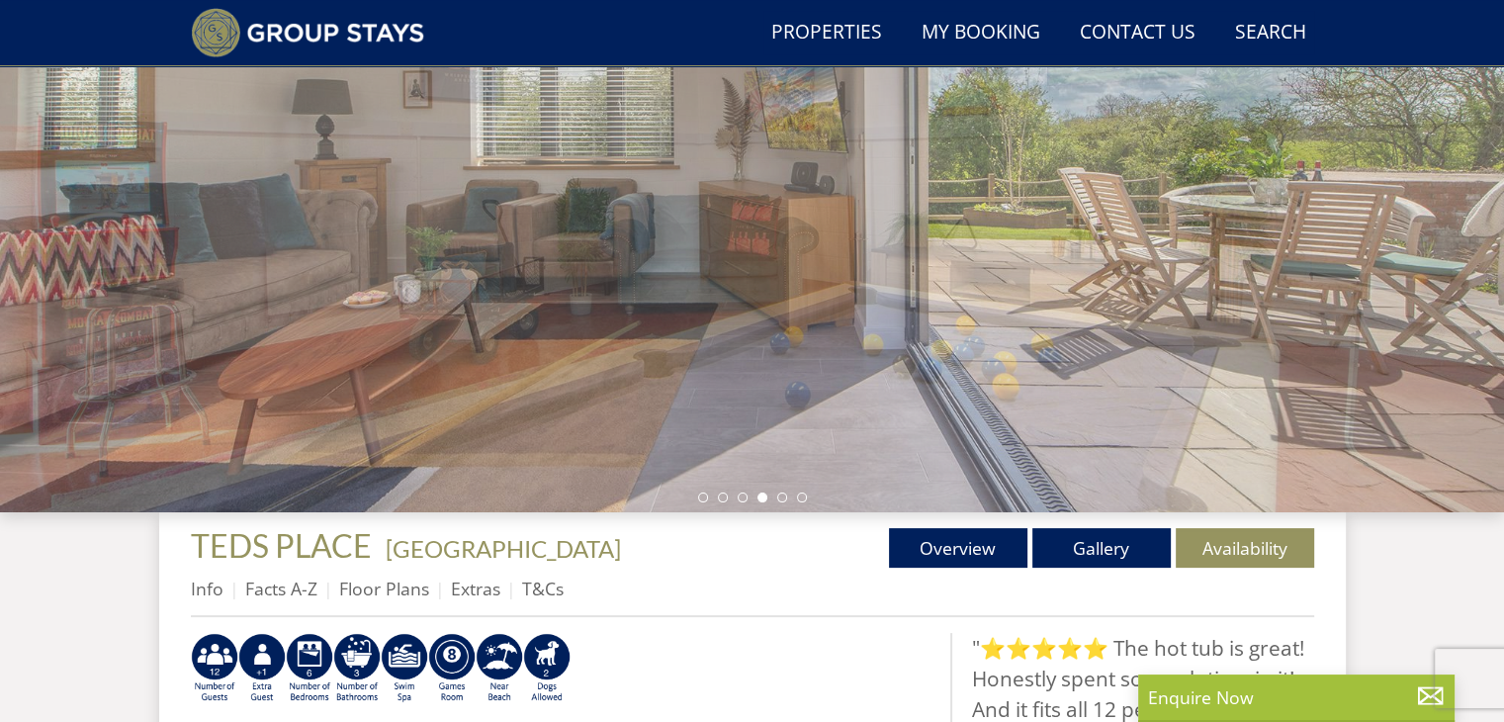
click at [803, 494] on li at bounding box center [802, 497] width 10 height 10
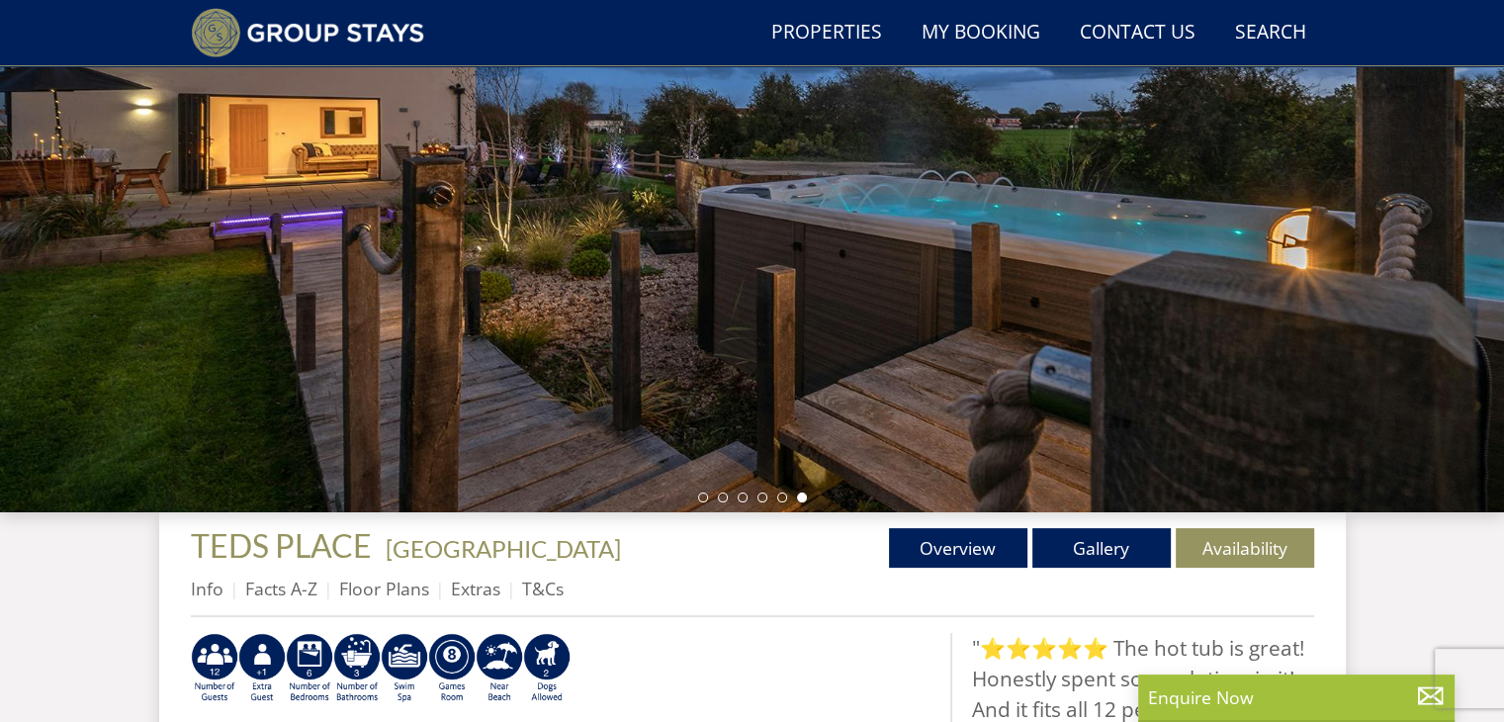
click at [777, 495] on li at bounding box center [782, 497] width 10 height 10
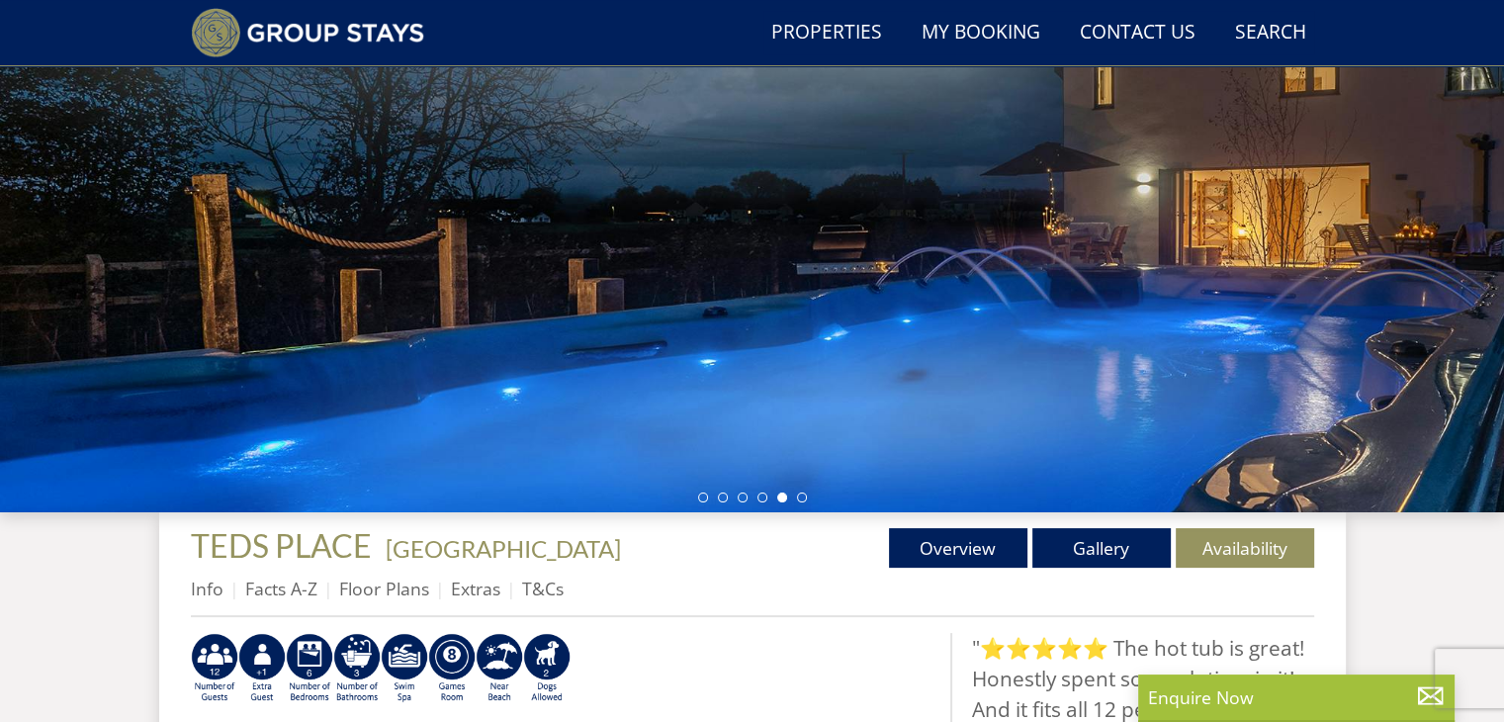
click at [758, 502] on div at bounding box center [752, 166] width 1504 height 692
click at [758, 501] on div at bounding box center [752, 166] width 1504 height 692
click at [758, 496] on li at bounding box center [762, 497] width 10 height 10
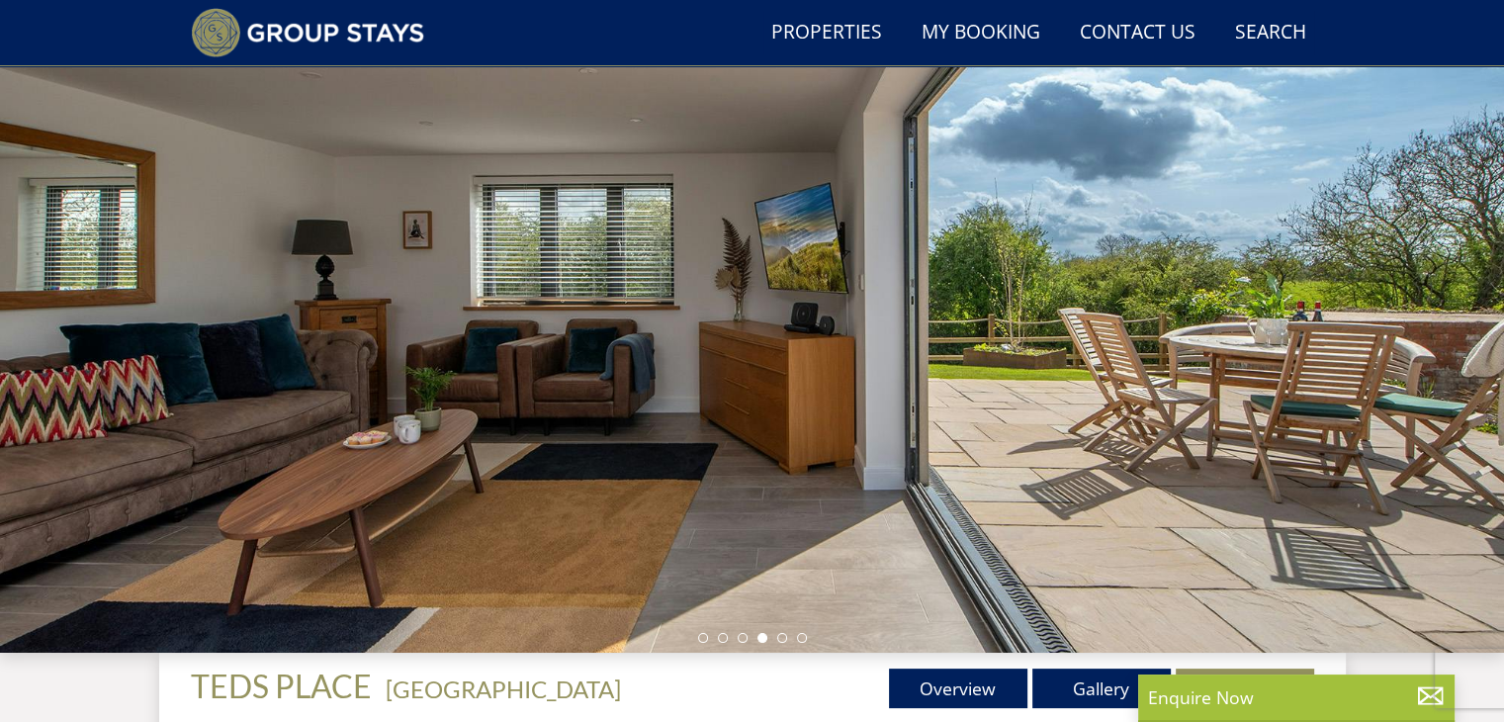
scroll to position [168, 0]
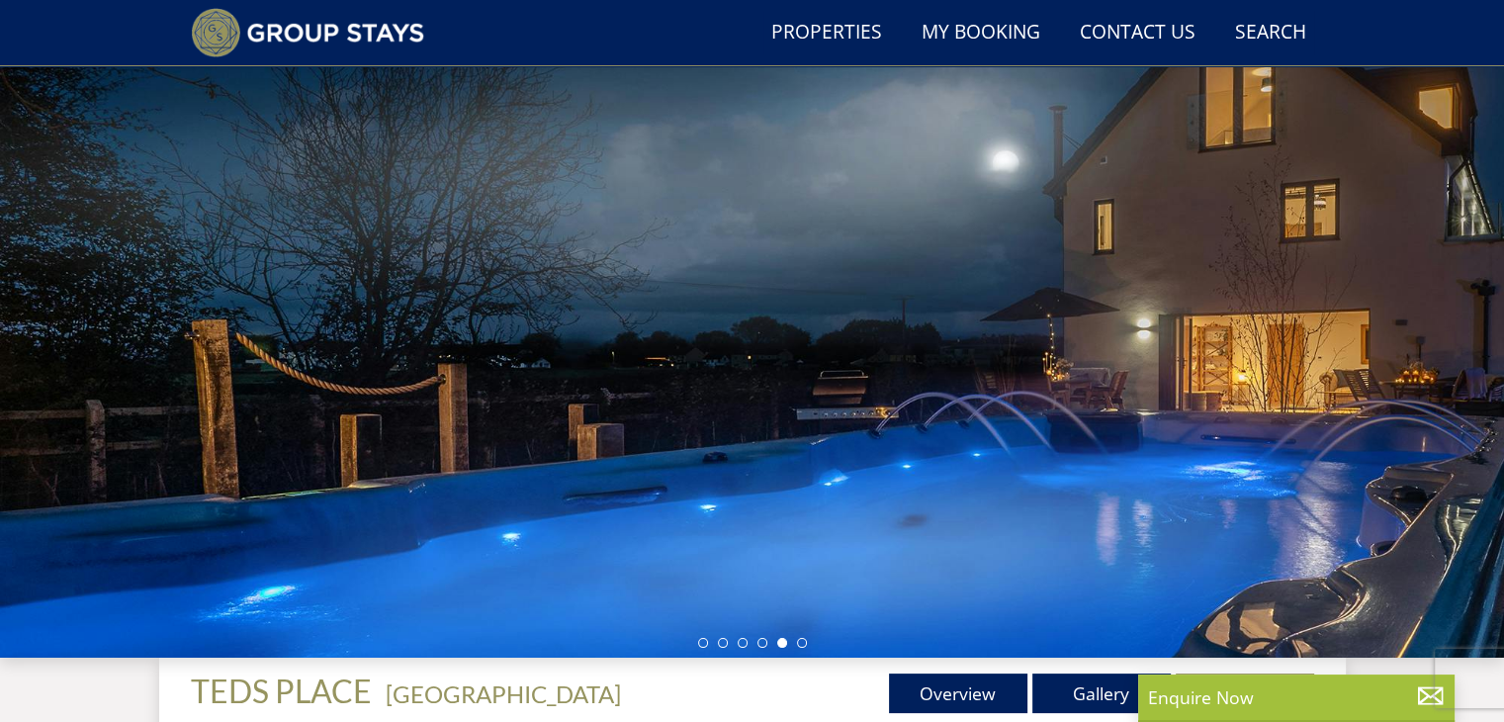
click at [712, 643] on ul at bounding box center [752, 643] width 109 height 10
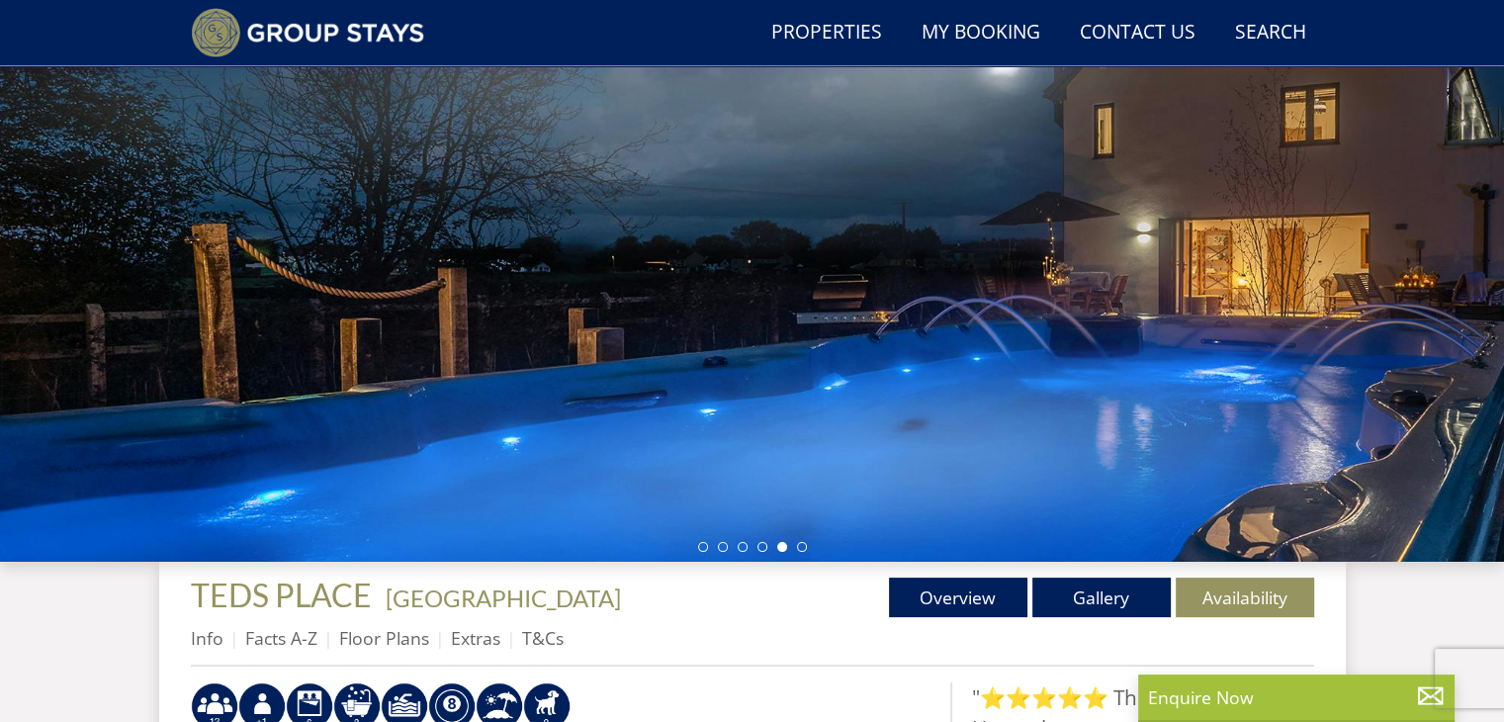
scroll to position [252, 0]
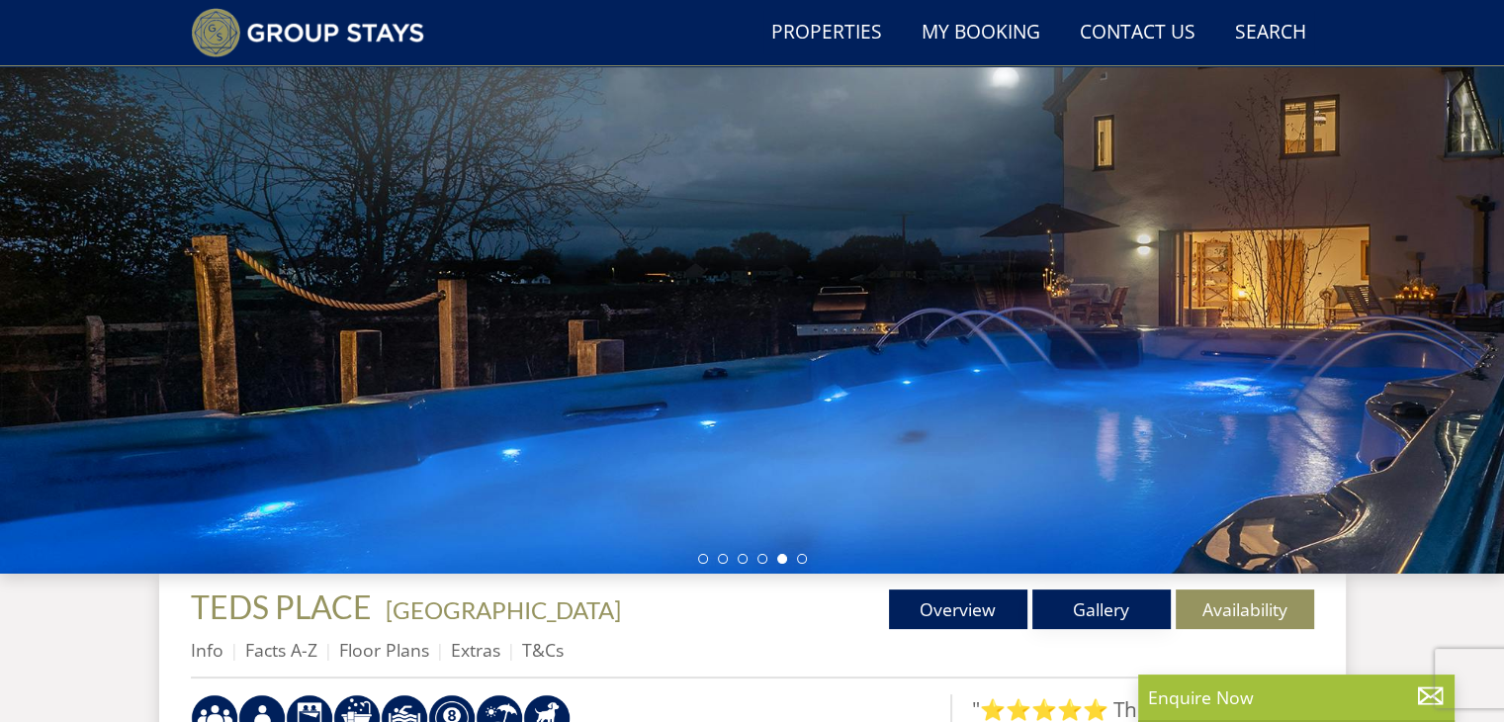
click at [1088, 626] on link "Gallery" at bounding box center [1101, 609] width 138 height 40
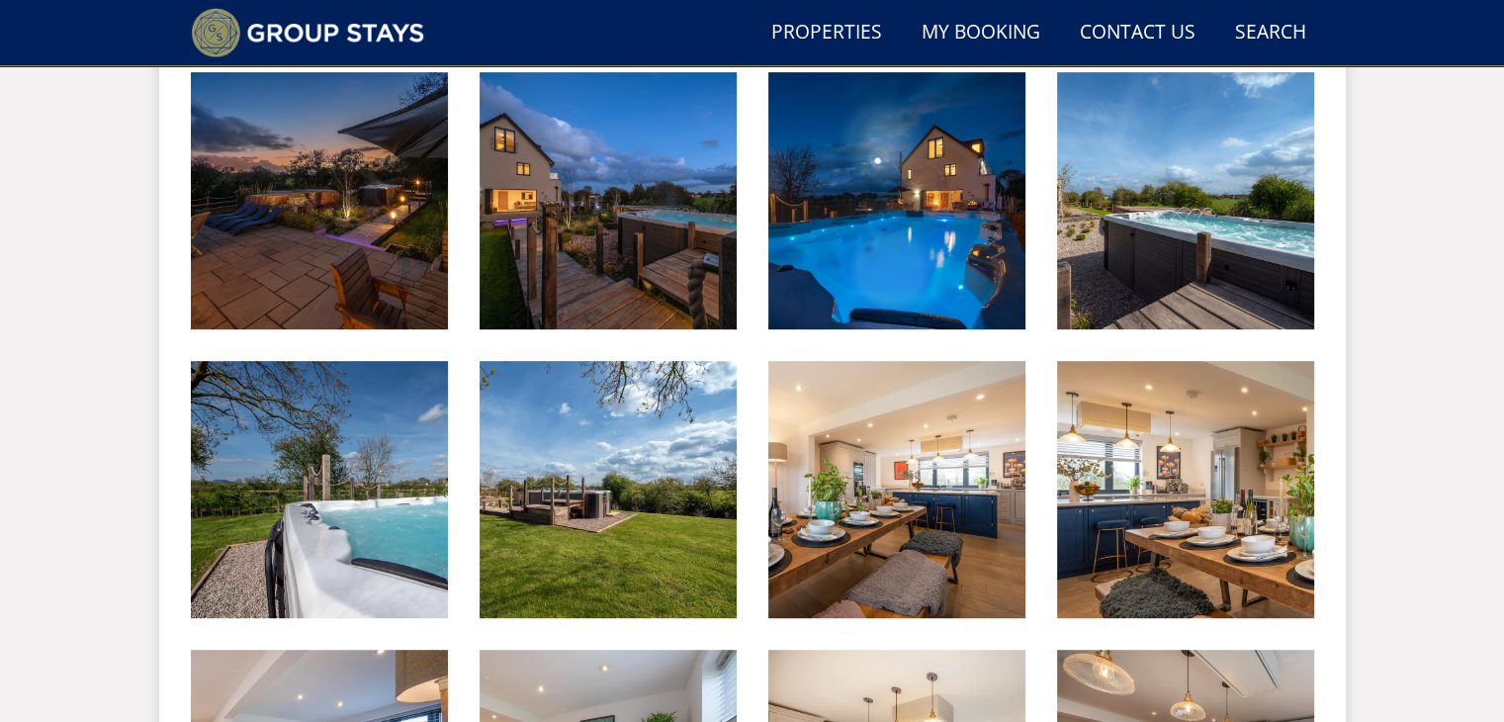
scroll to position [910, 0]
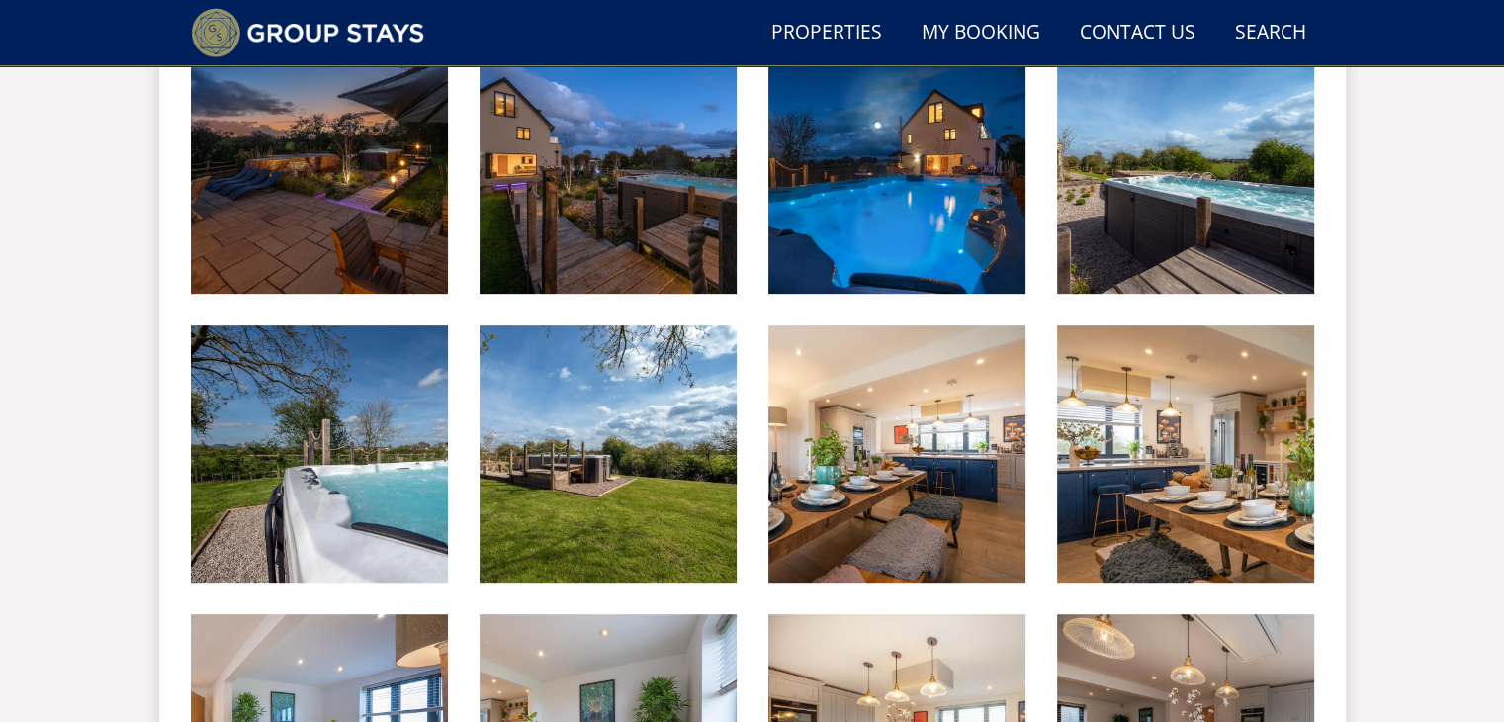
click at [942, 497] on img at bounding box center [896, 453] width 257 height 257
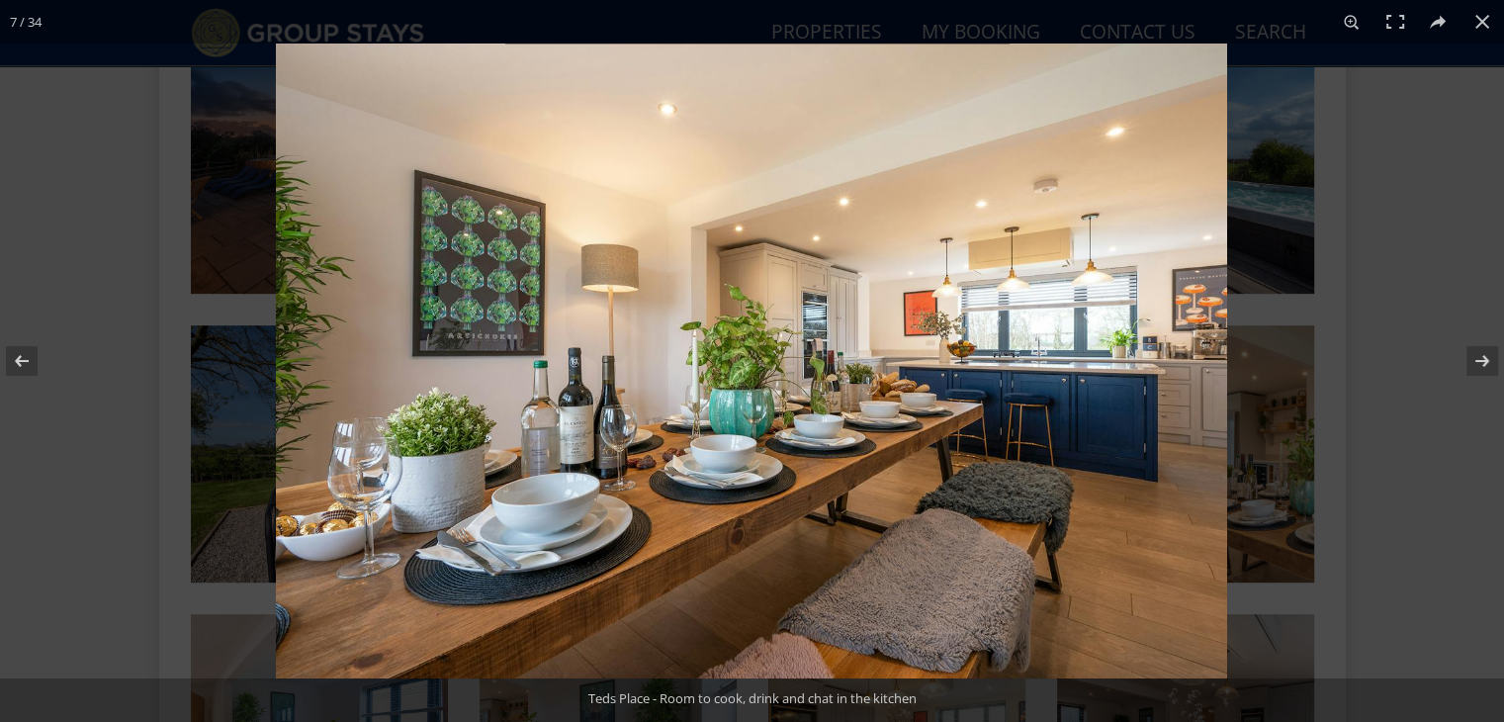
scroll to position [908, 0]
click at [1466, 357] on button at bounding box center [1469, 360] width 69 height 99
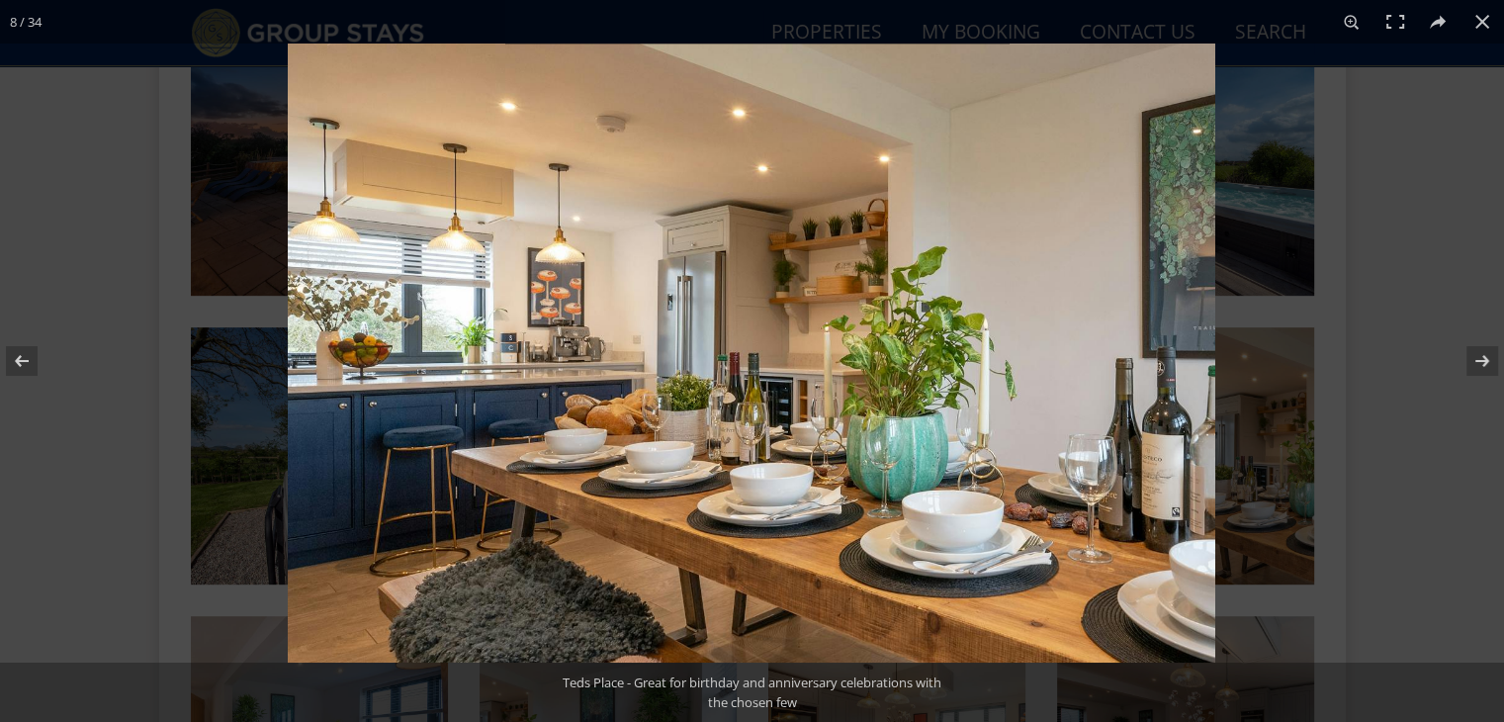
click at [1466, 357] on button at bounding box center [1469, 360] width 69 height 99
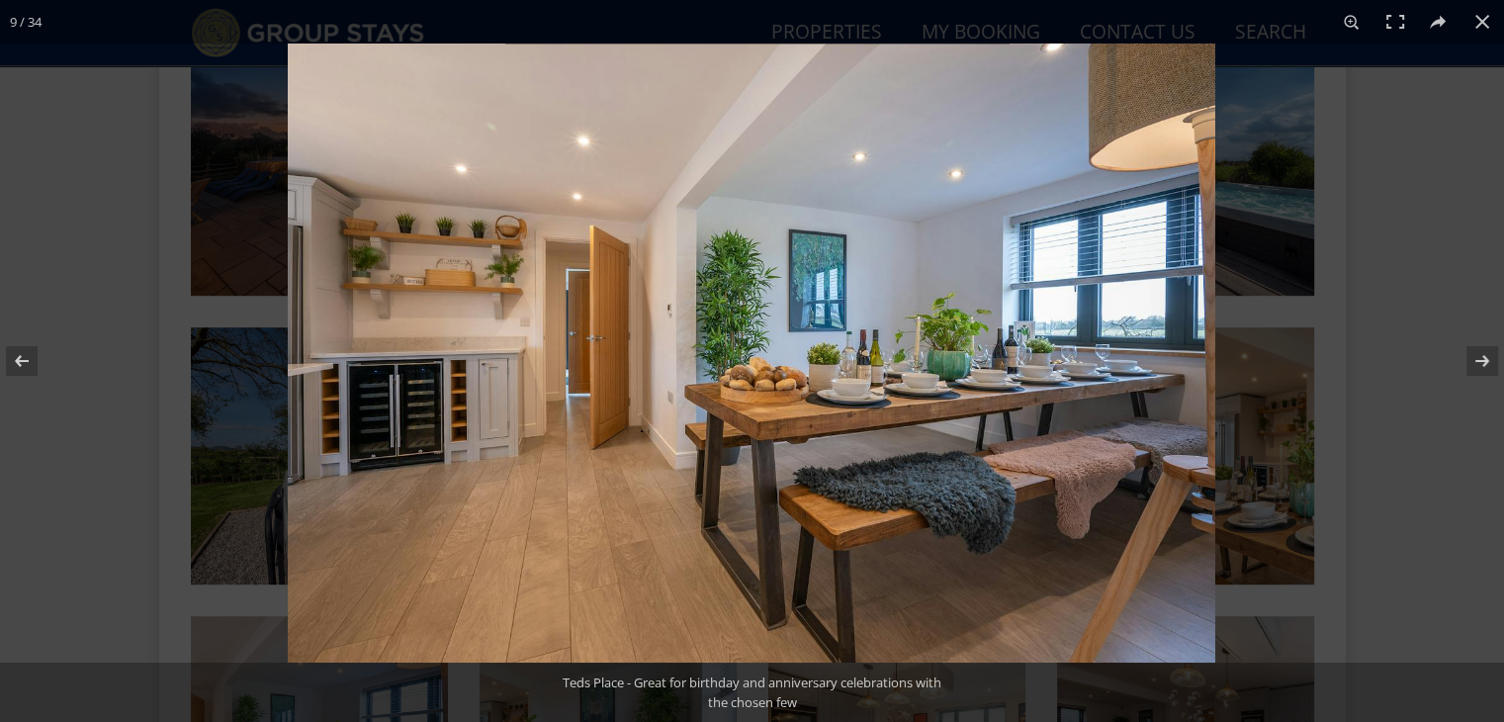
click at [1466, 357] on button at bounding box center [1469, 360] width 69 height 99
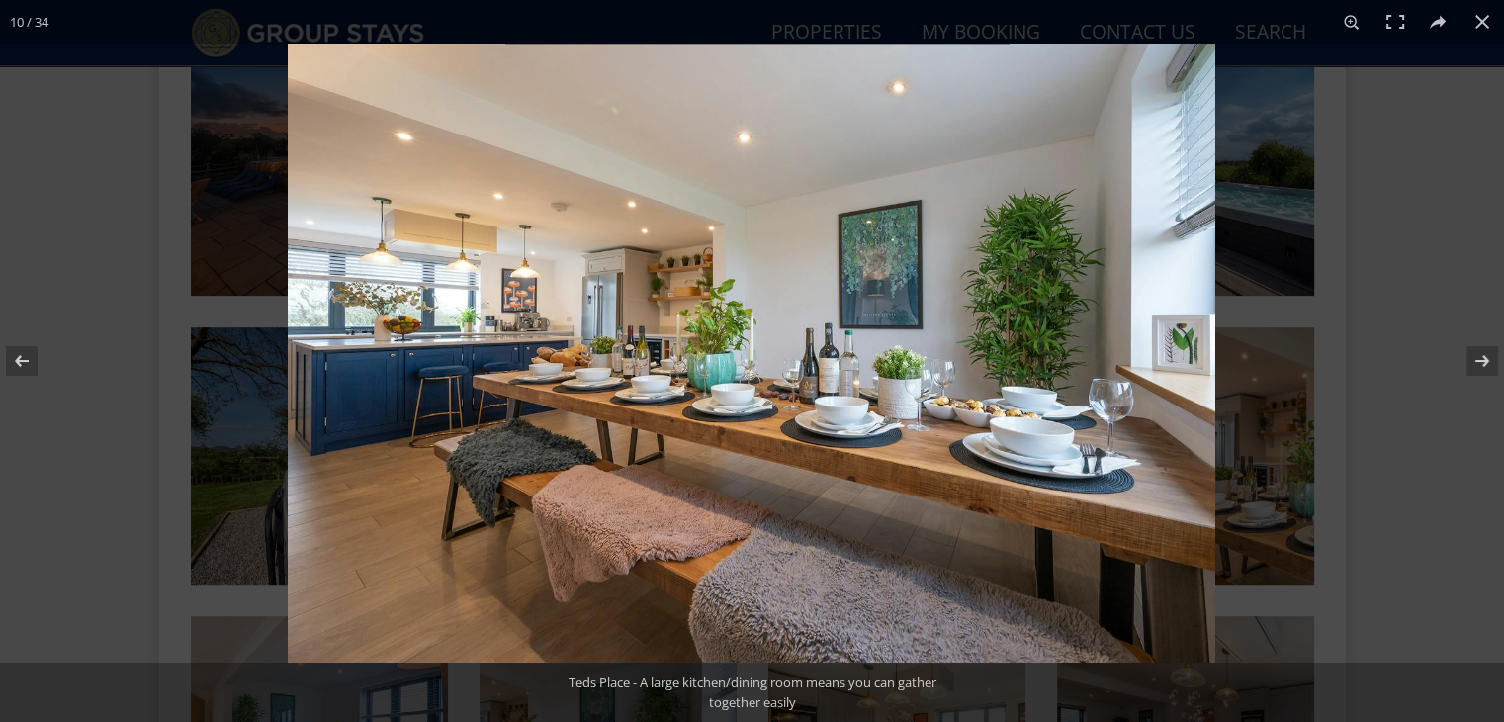
click at [1466, 357] on button at bounding box center [1469, 360] width 69 height 99
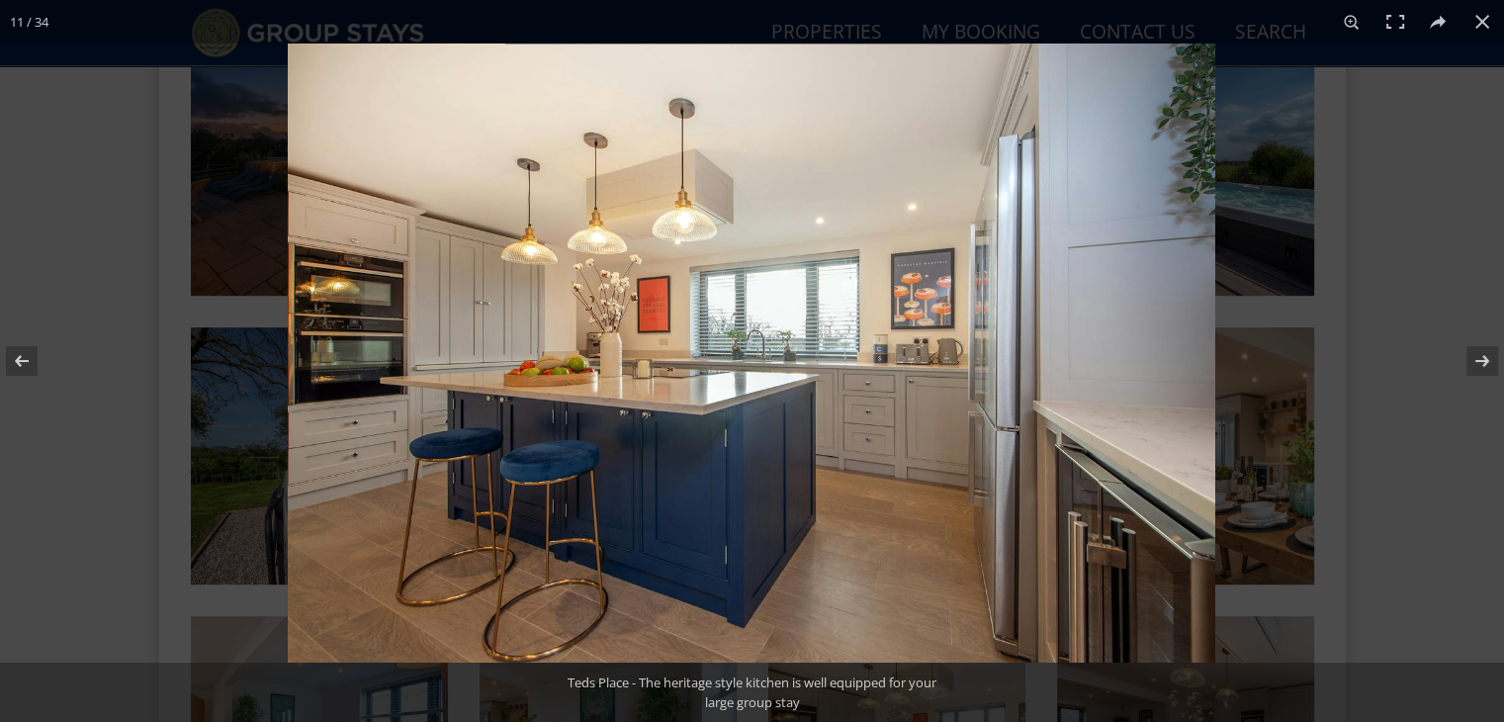
click at [1466, 357] on button at bounding box center [1469, 360] width 69 height 99
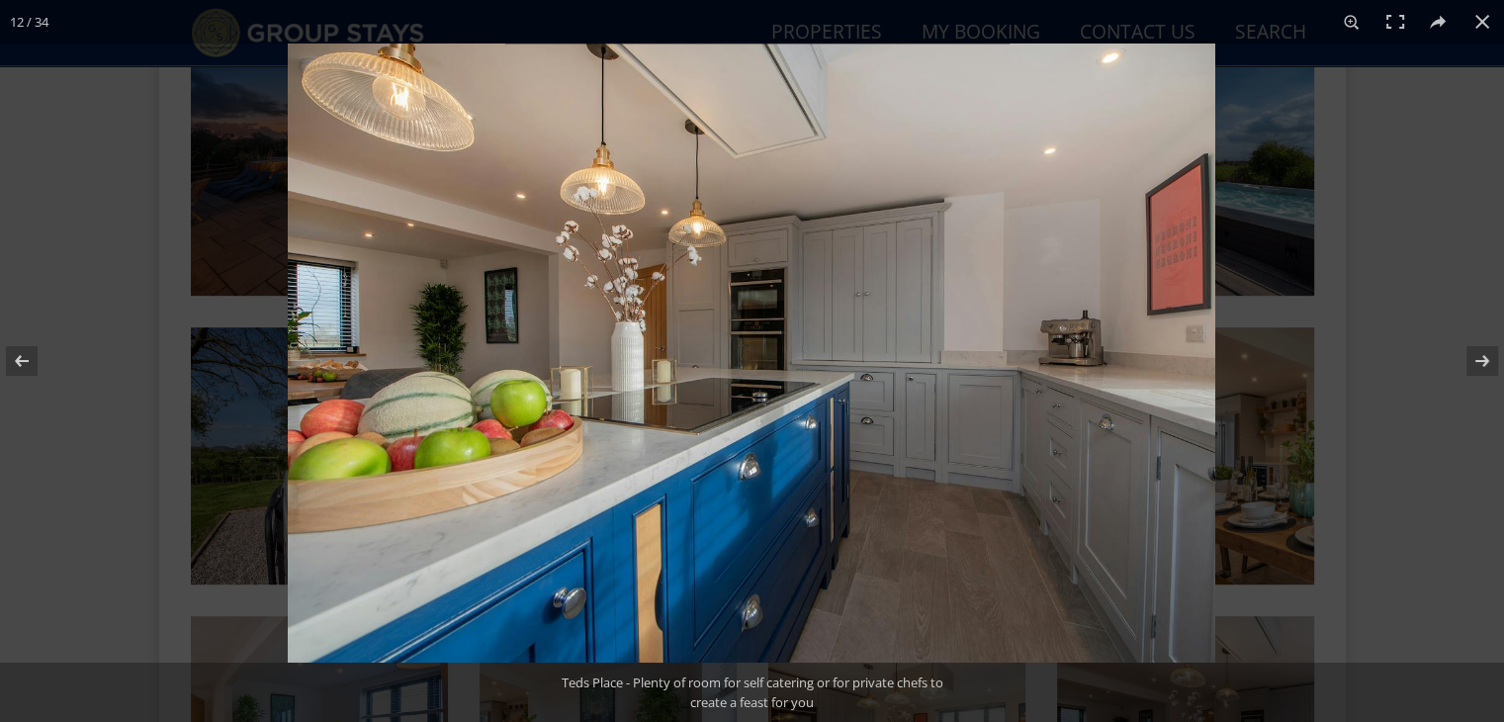
click at [1466, 357] on button at bounding box center [1469, 360] width 69 height 99
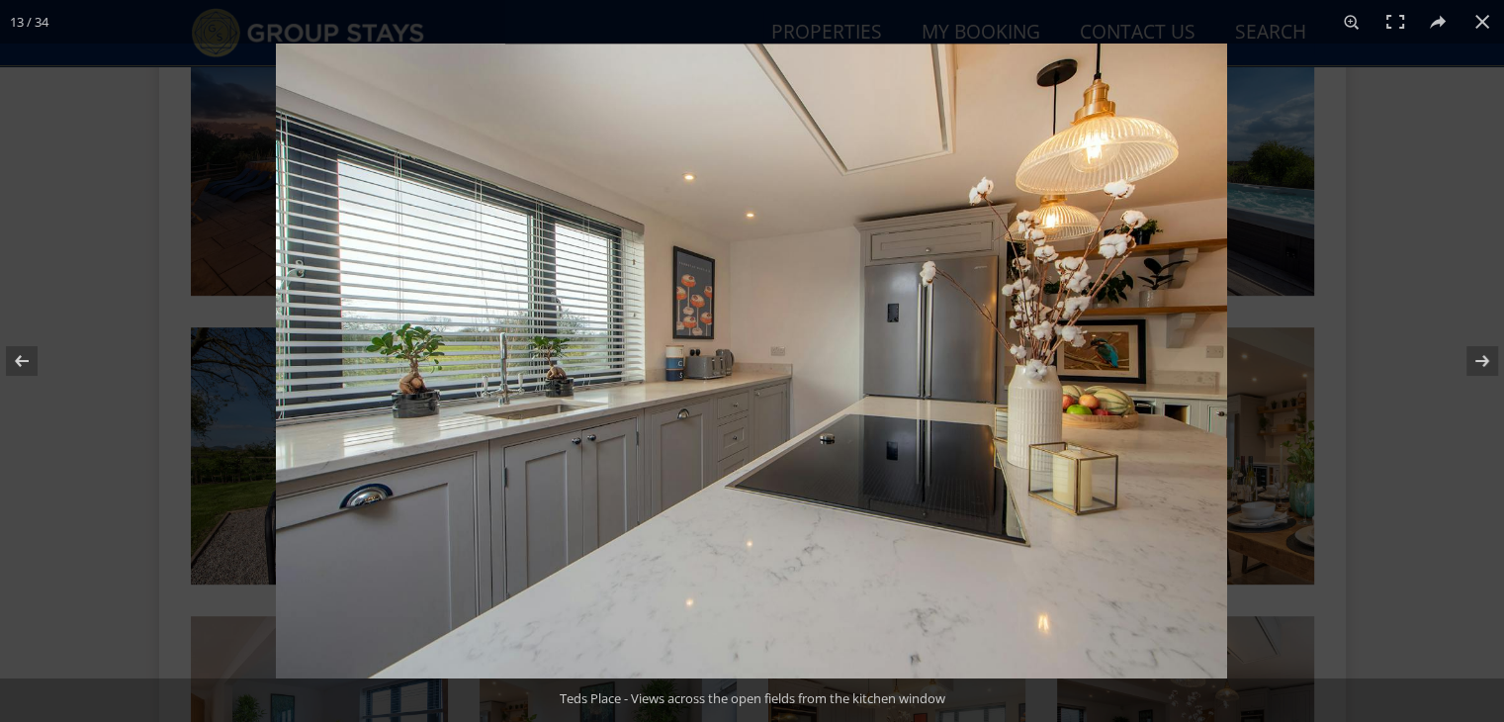
click at [1466, 357] on button at bounding box center [1469, 360] width 69 height 99
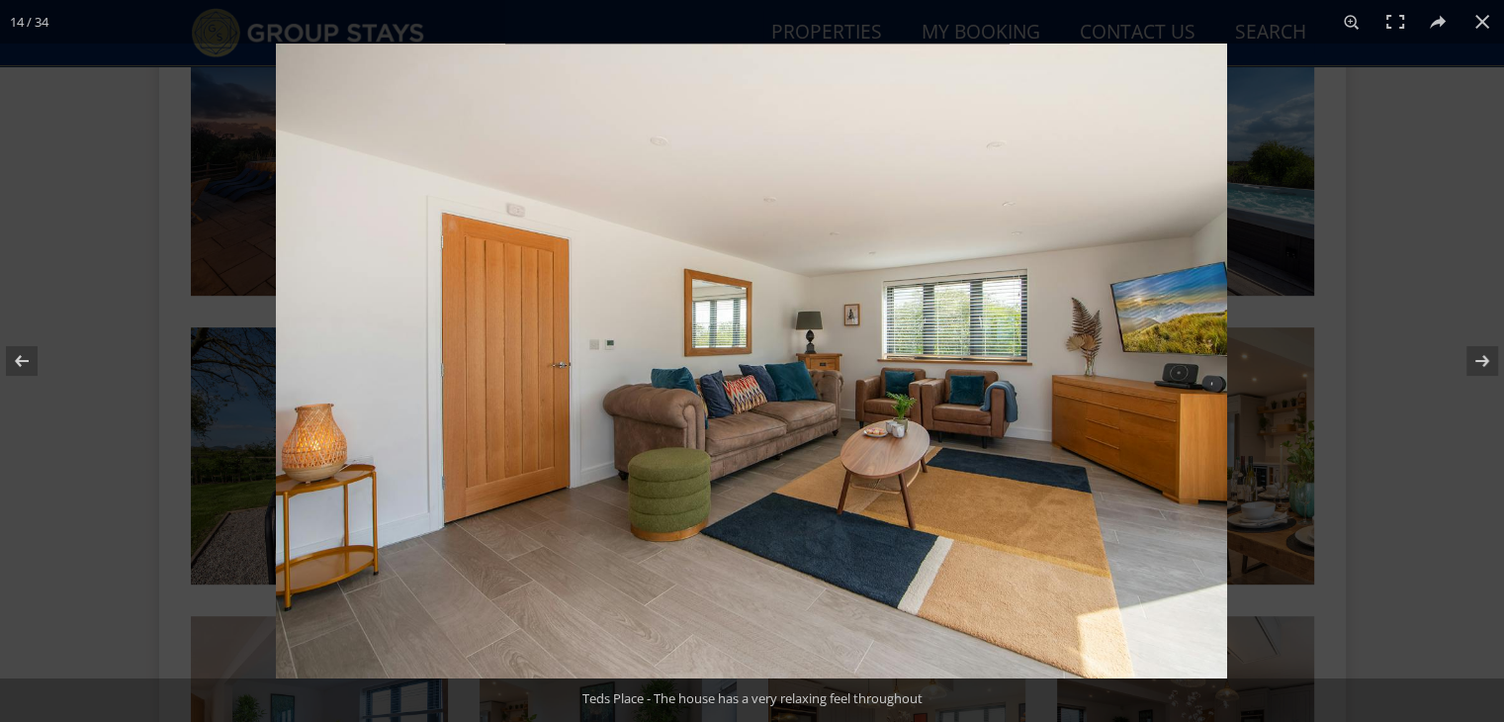
click at [1466, 357] on button at bounding box center [1469, 360] width 69 height 99
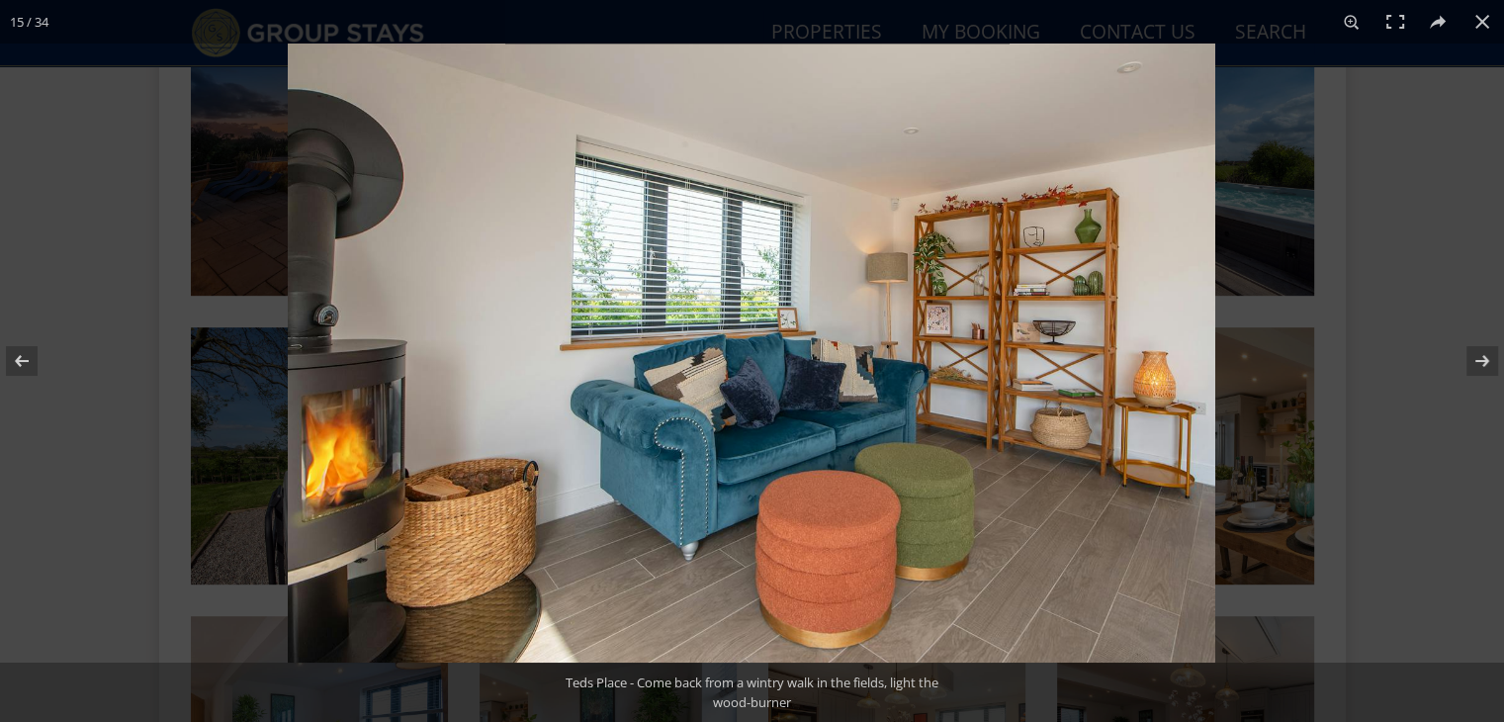
click at [1466, 357] on button at bounding box center [1469, 360] width 69 height 99
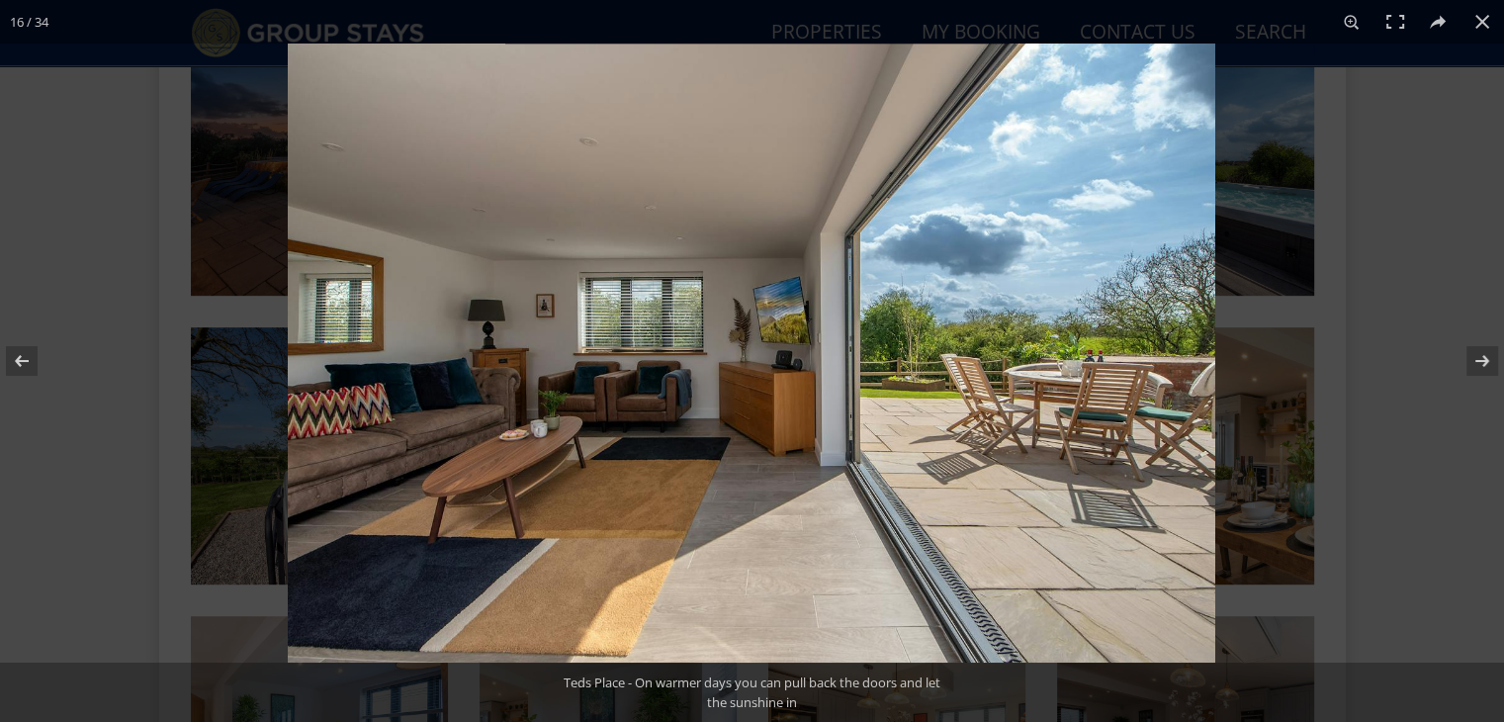
click at [1466, 357] on button at bounding box center [1469, 360] width 69 height 99
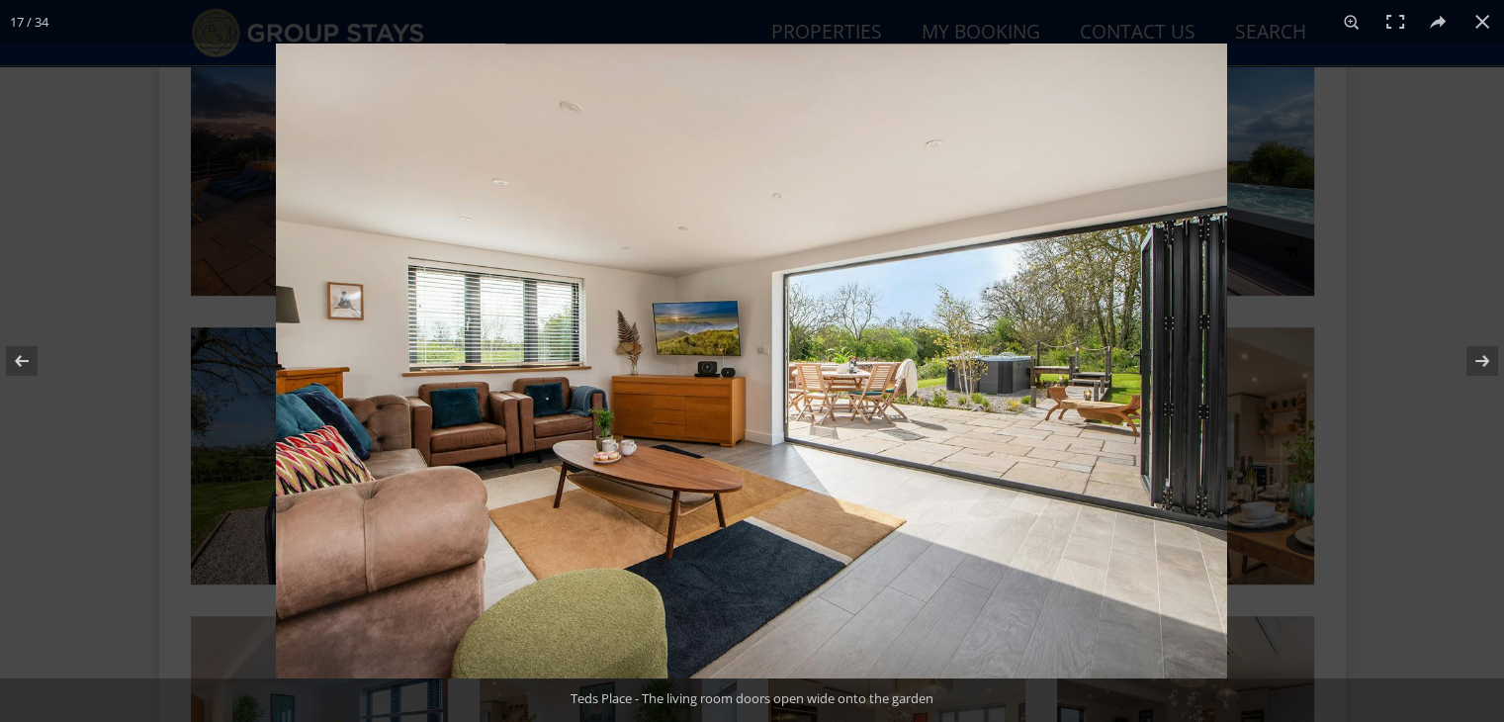
click at [1466, 357] on button at bounding box center [1469, 360] width 69 height 99
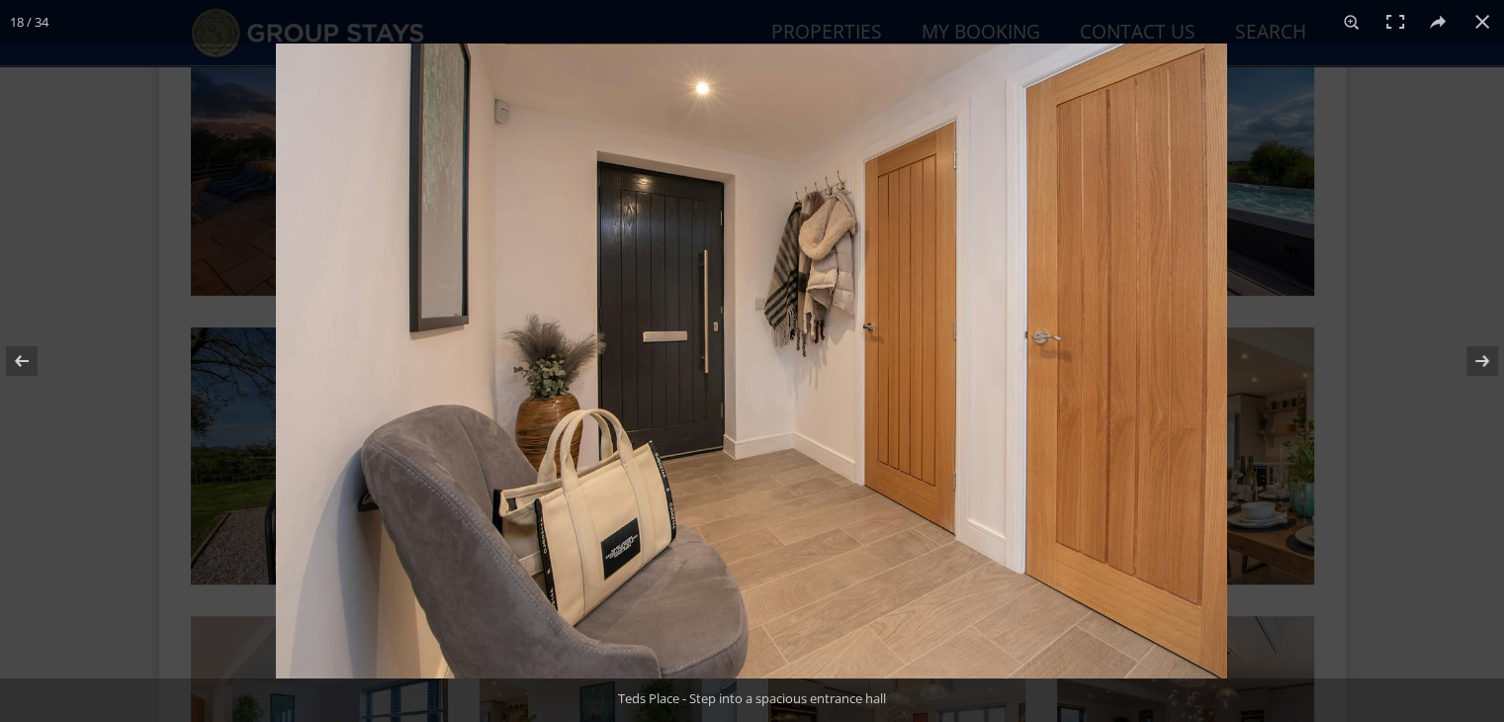
click at [1466, 357] on button at bounding box center [1469, 360] width 69 height 99
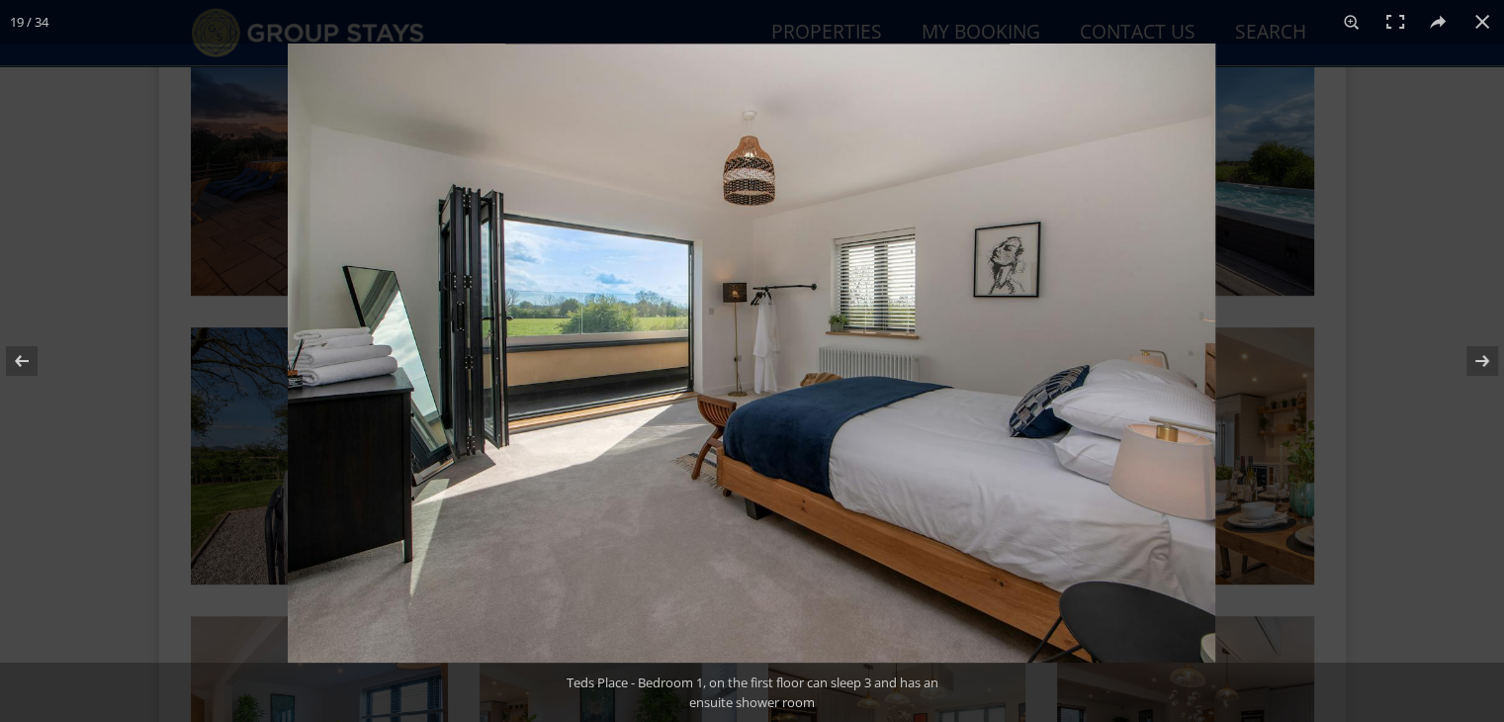
click at [1466, 357] on button at bounding box center [1469, 360] width 69 height 99
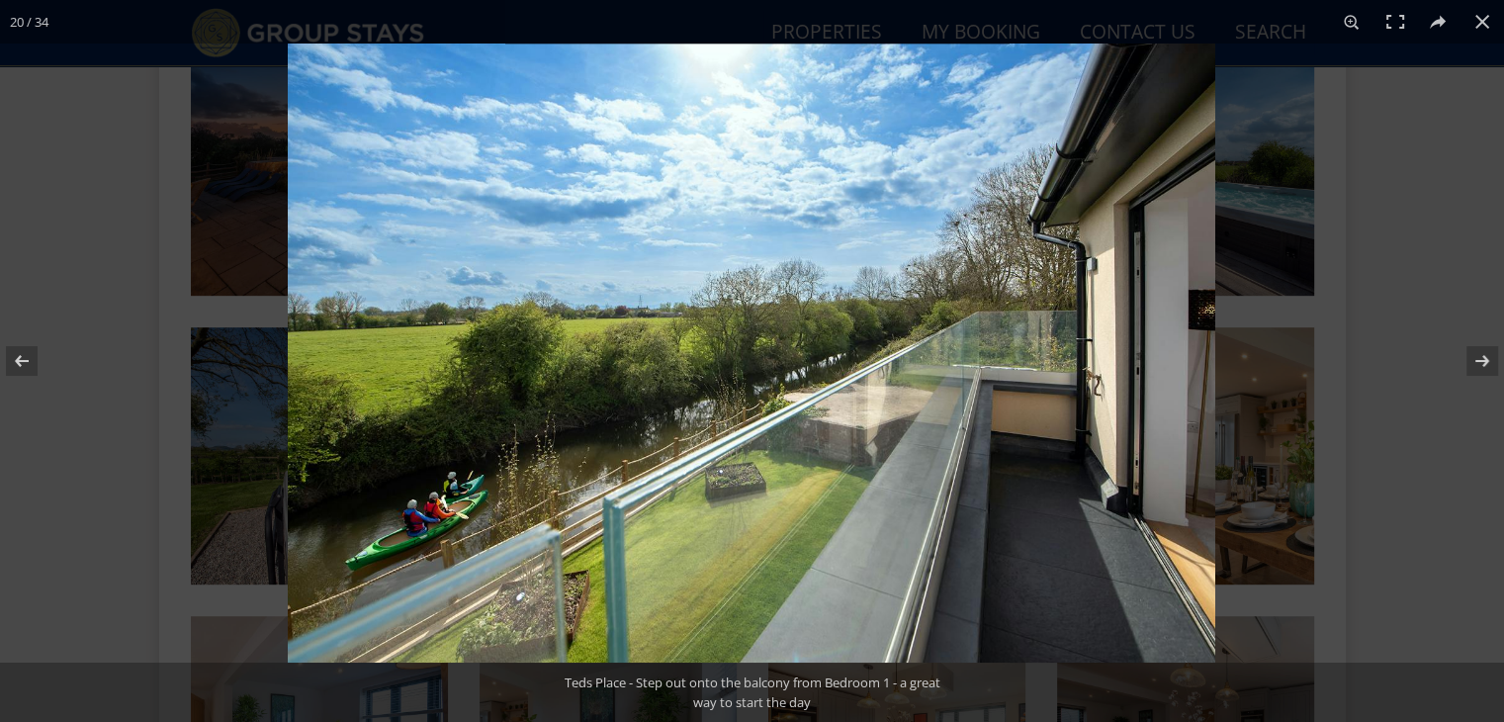
click at [1466, 357] on button at bounding box center [1469, 360] width 69 height 99
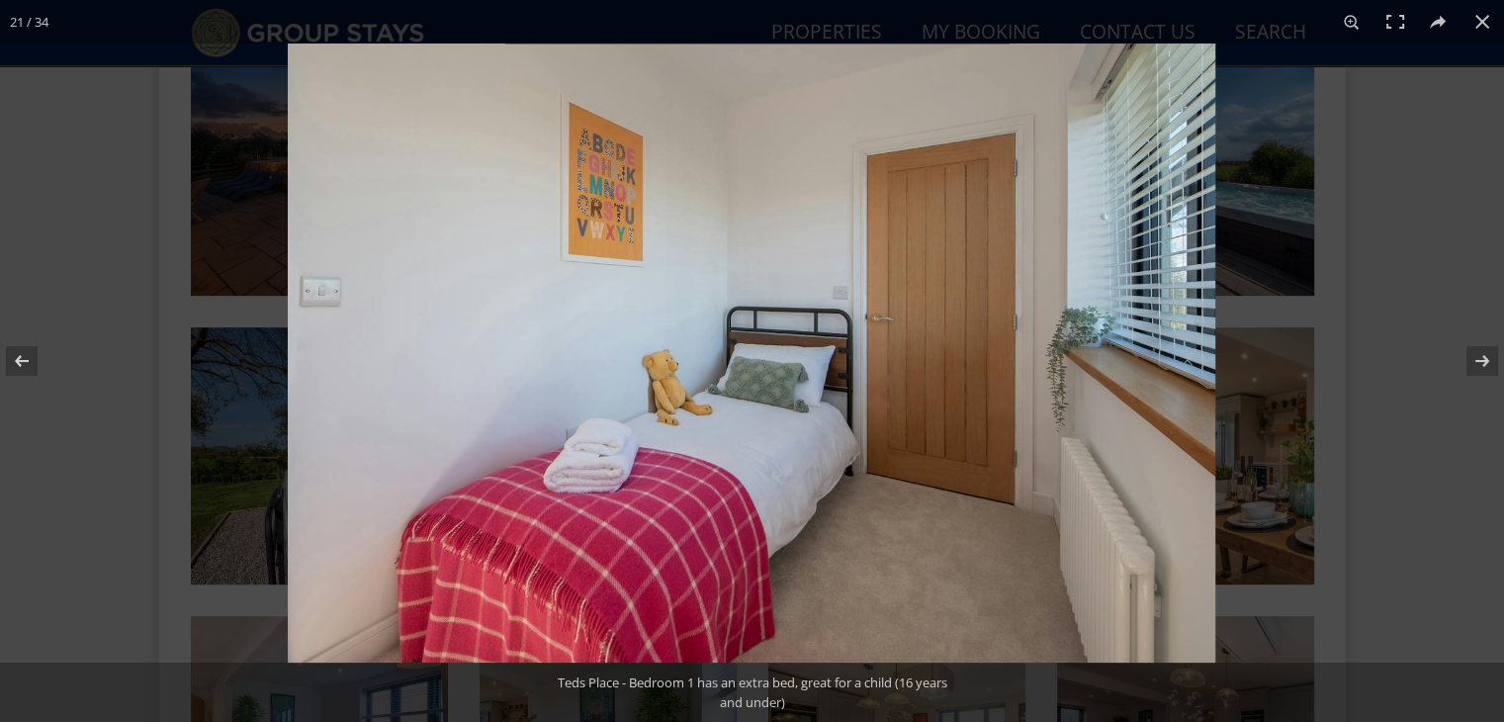
click at [1466, 357] on button at bounding box center [1469, 360] width 69 height 99
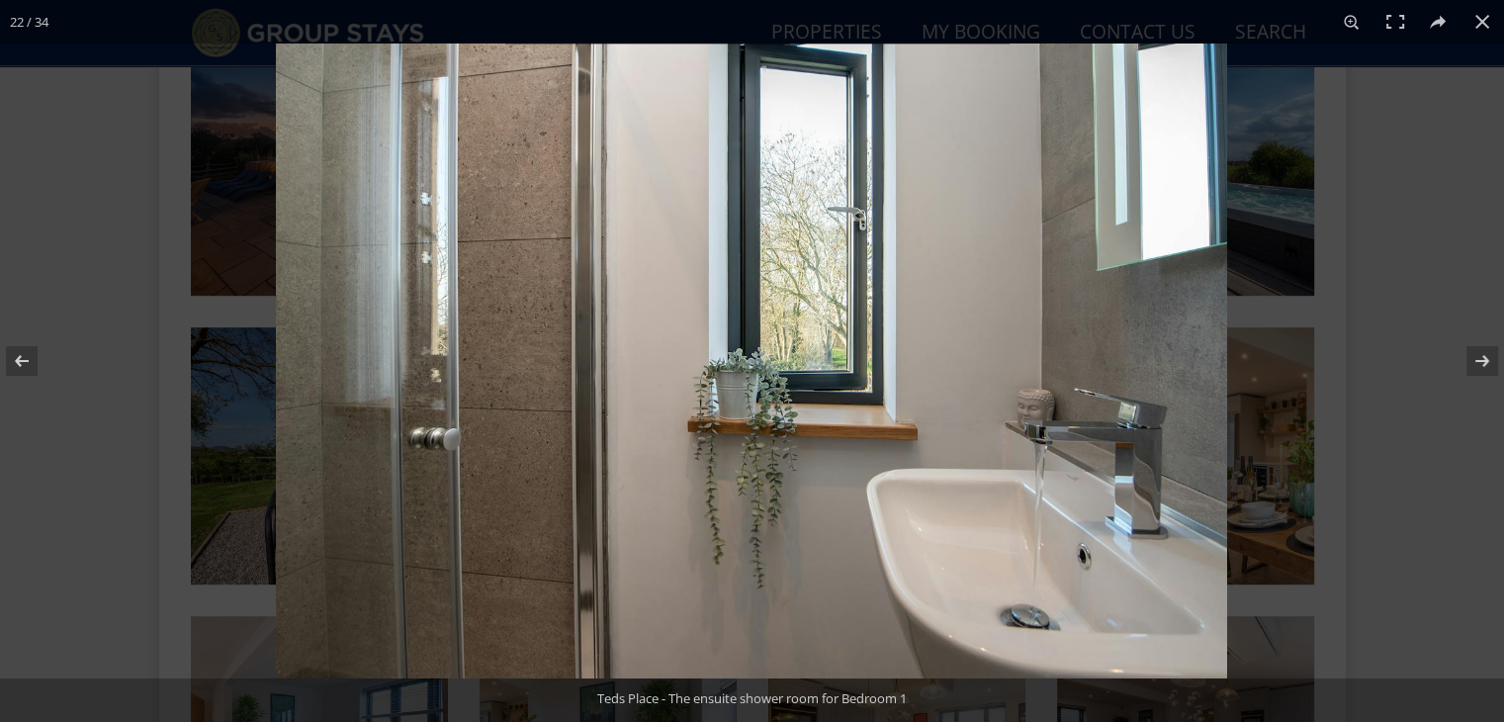
click at [1466, 357] on button at bounding box center [1469, 360] width 69 height 99
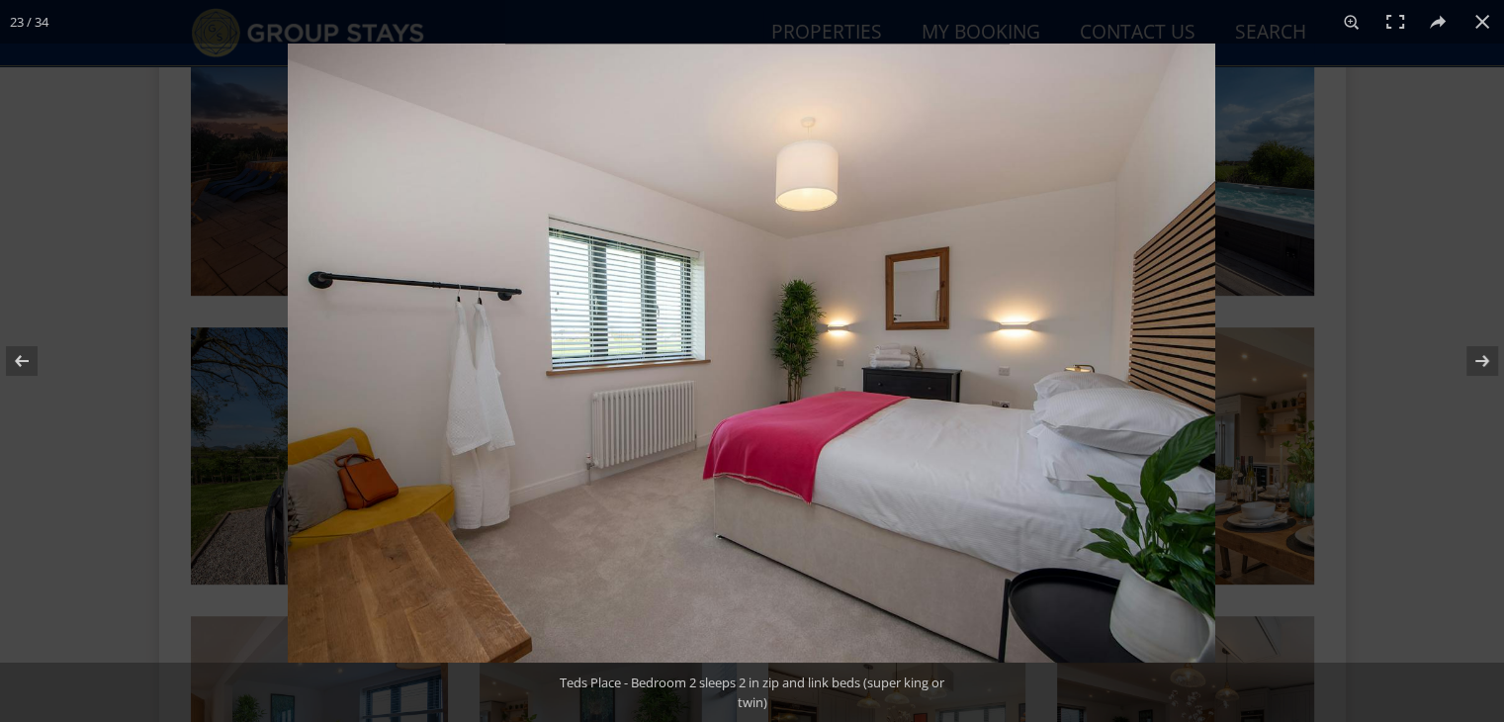
click at [1466, 357] on button at bounding box center [1469, 360] width 69 height 99
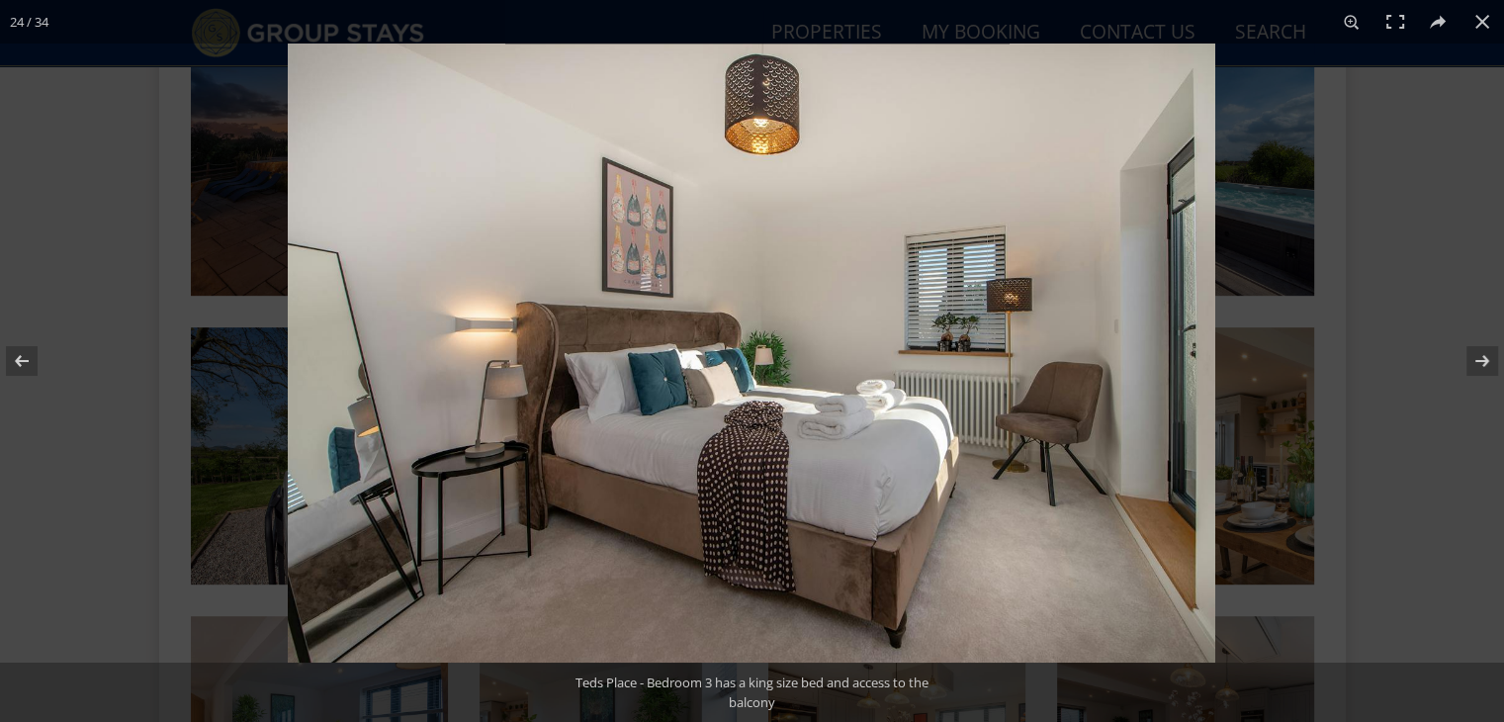
click at [1466, 357] on button at bounding box center [1469, 360] width 69 height 99
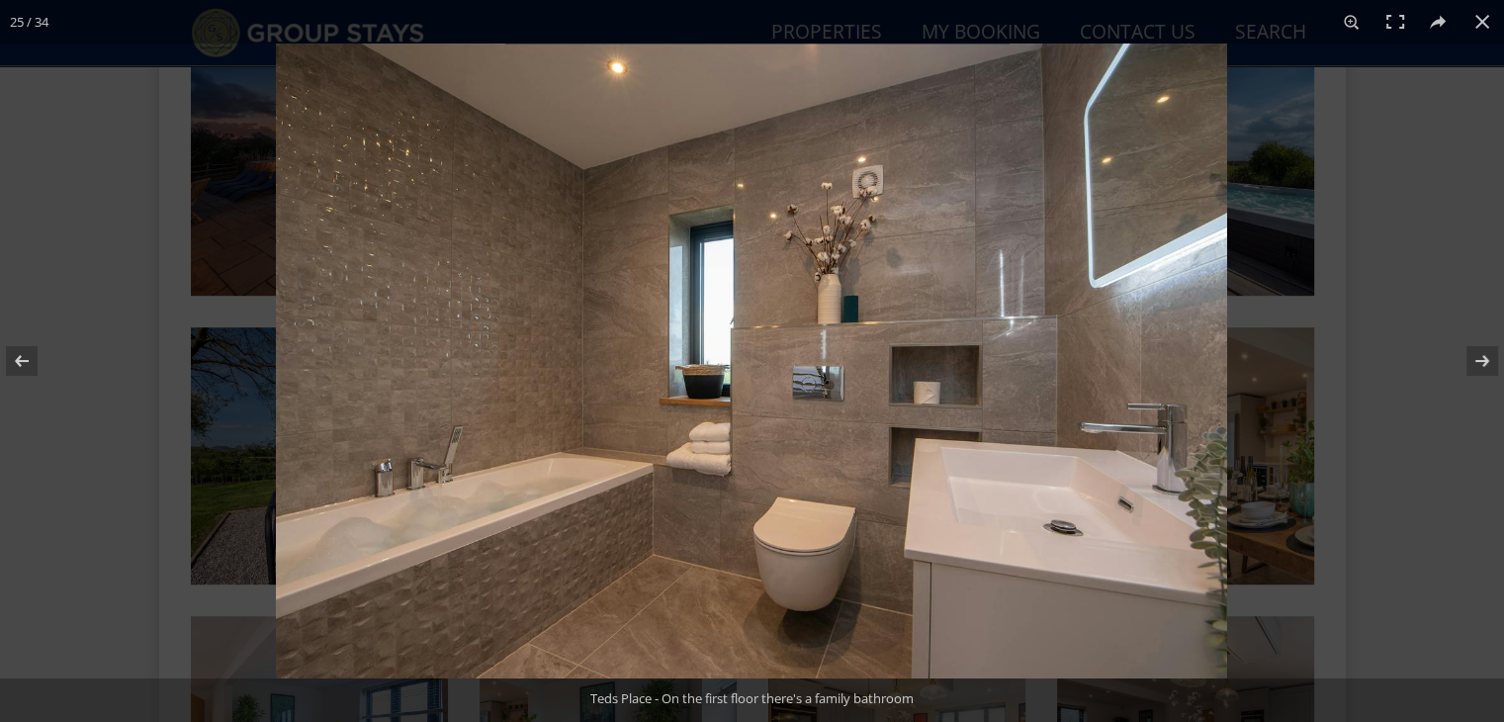
click at [1466, 357] on button at bounding box center [1469, 360] width 69 height 99
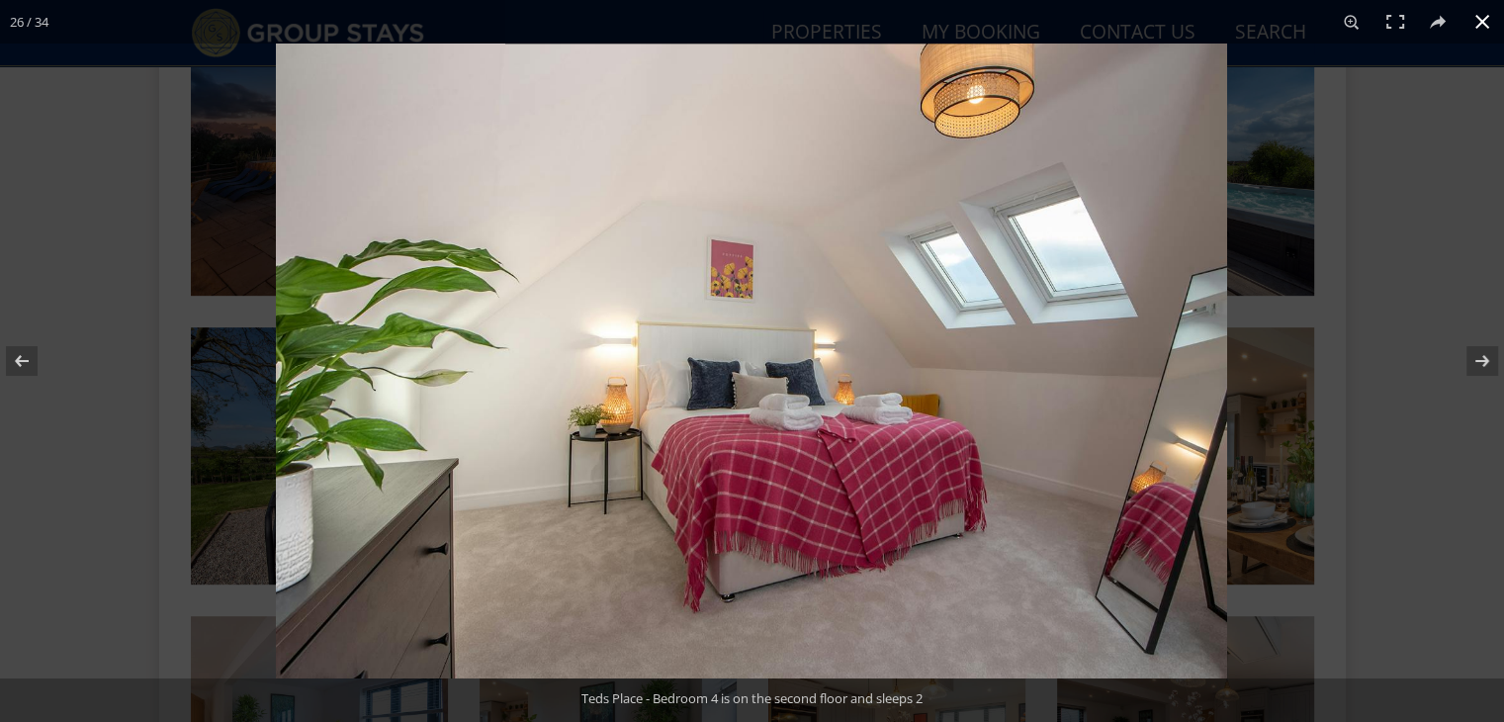
click at [1433, 293] on div at bounding box center [1028, 405] width 1504 height 722
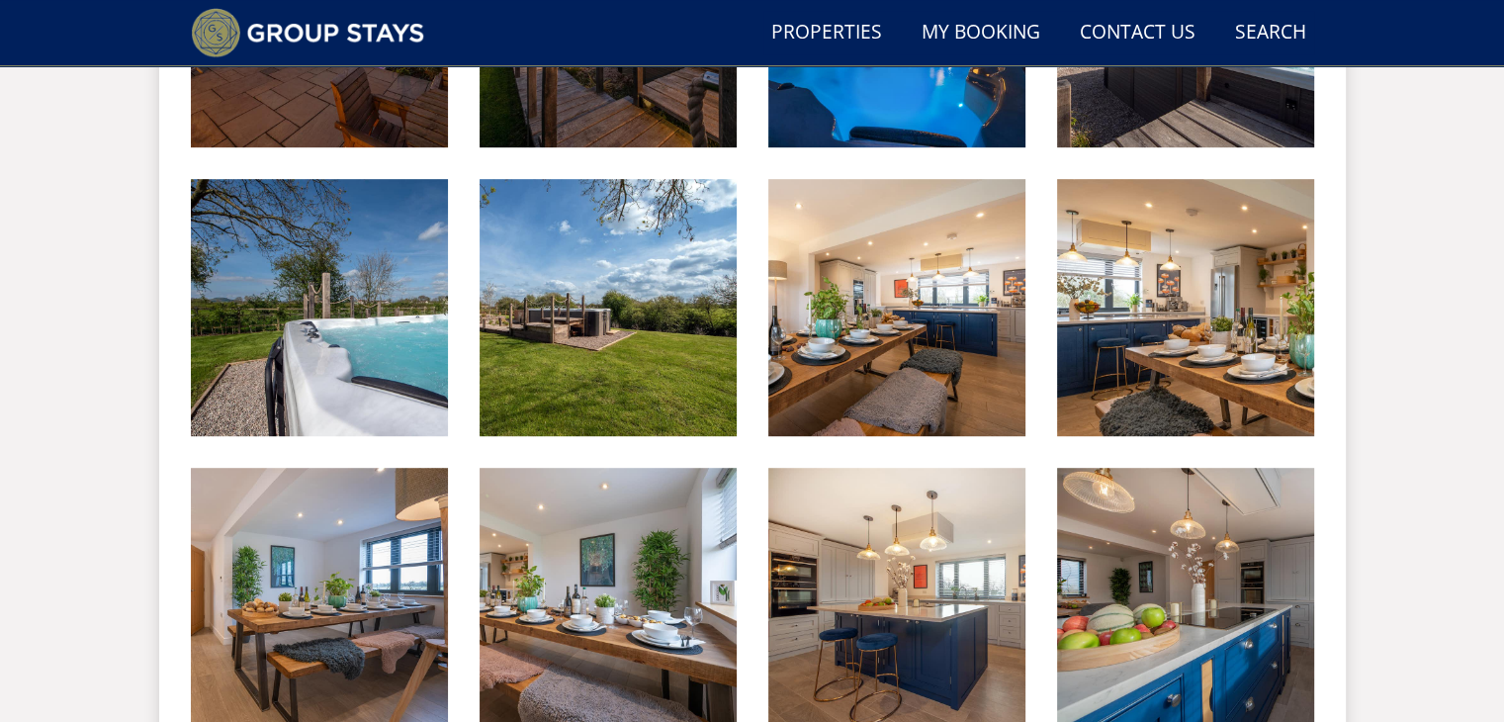
scroll to position [1072, 0]
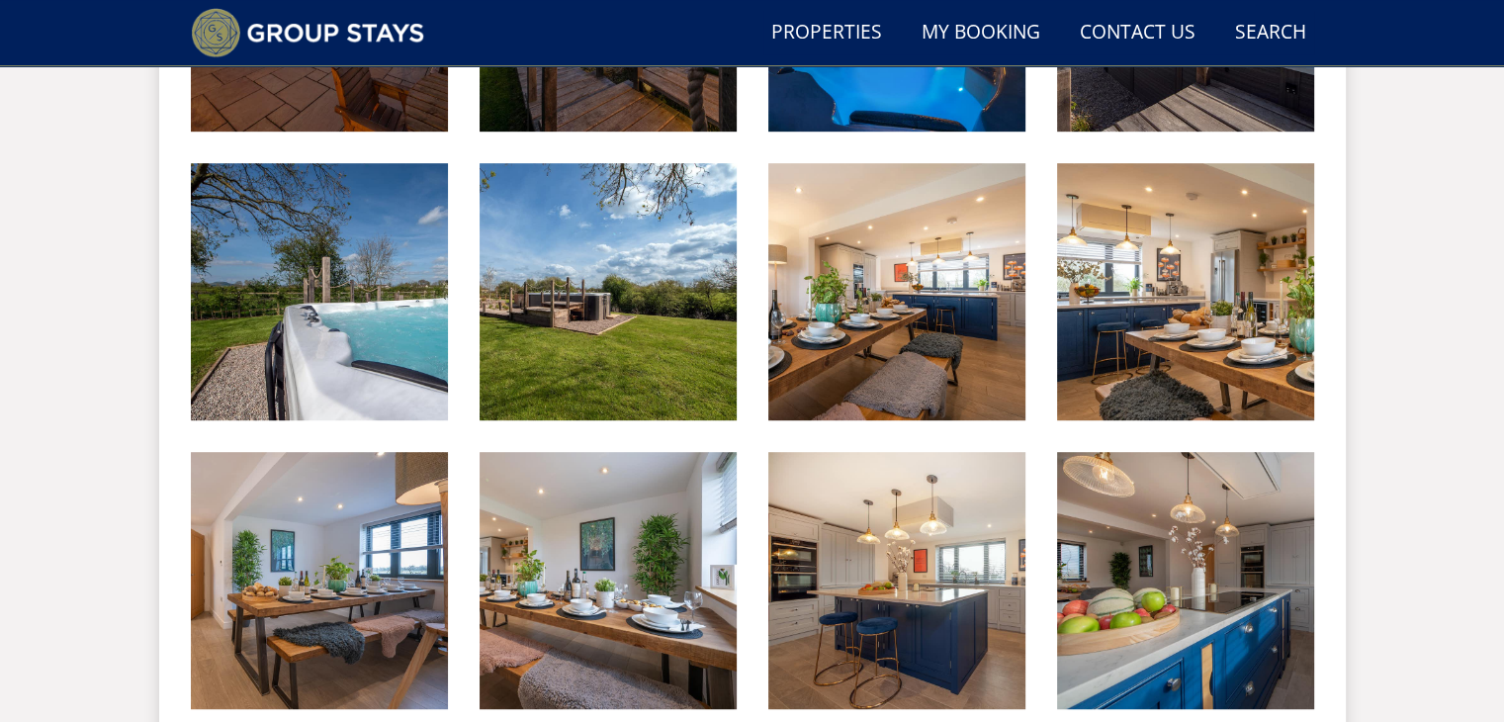
click at [617, 316] on img at bounding box center [608, 291] width 257 height 257
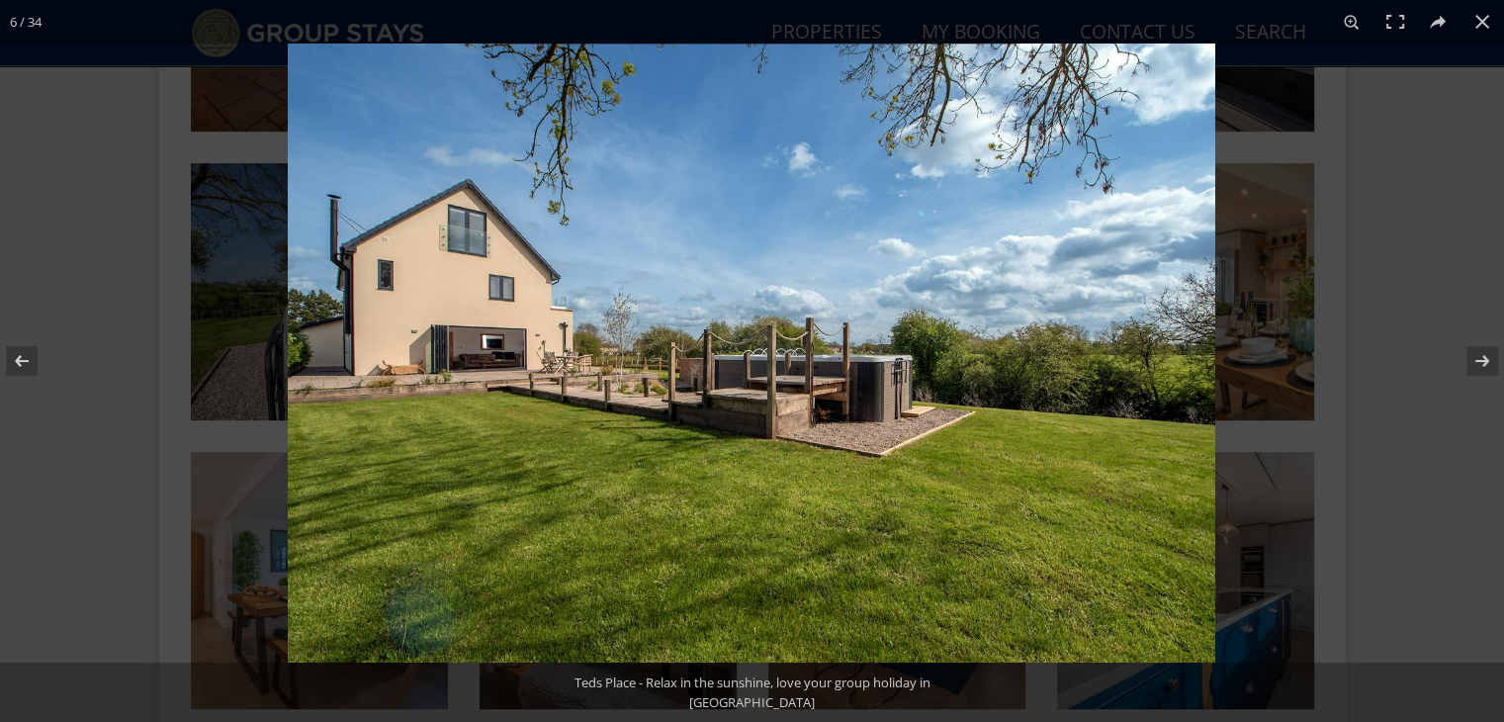
click at [1479, 20] on button at bounding box center [1482, 22] width 44 height 44
